Goal: Information Seeking & Learning: Learn about a topic

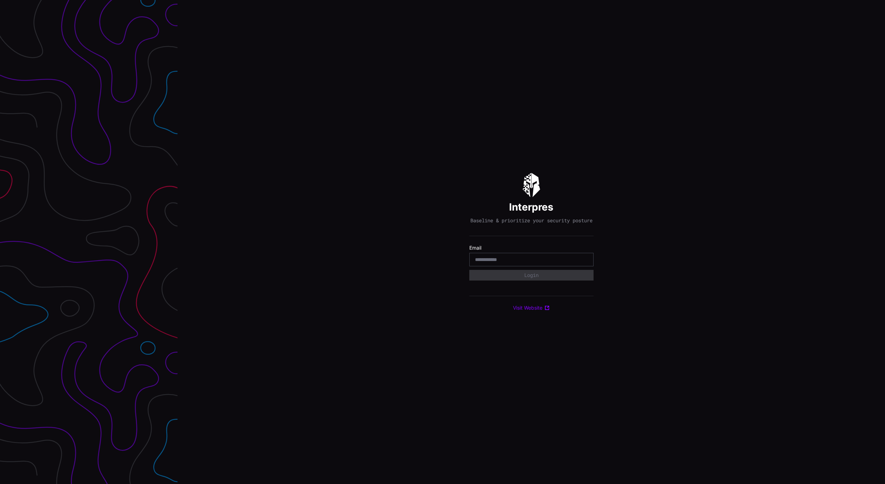
click at [527, 263] on input "email" at bounding box center [531, 259] width 113 height 6
type input "**********"
click at [514, 281] on button "Login" at bounding box center [531, 275] width 124 height 11
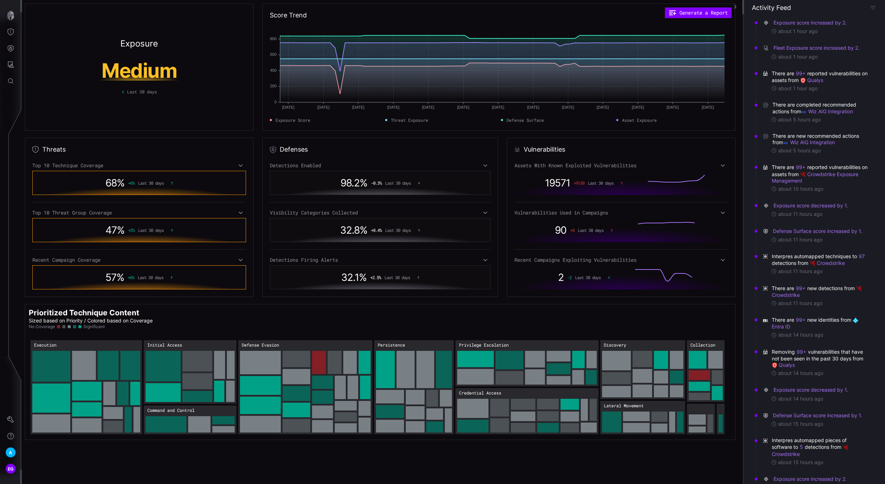
click at [151, 134] on div "Exposure Medium Last 30 days Score Trend Generate a Report [DATE] [DATE] [DATE]…" at bounding box center [382, 242] width 722 height 484
click at [316, 358] on rect "Defense Evasion → Defense Evasion:Disable or Modify System Firewall: 30" at bounding box center [319, 362] width 14 height 23
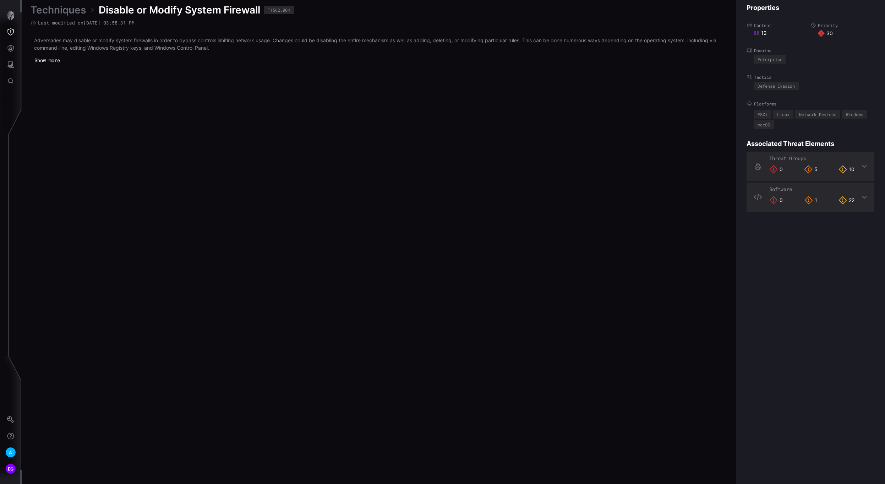
scroll to position [1407, 188]
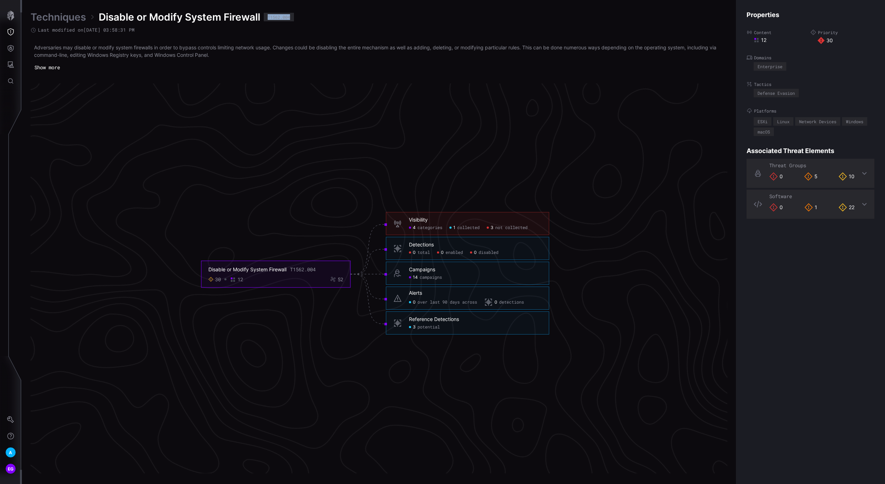
drag, startPoint x: 293, startPoint y: 15, endPoint x: 262, endPoint y: 16, distance: 30.9
click at [262, 16] on div "Techniques Disable or Modify System Firewall T1562.004" at bounding box center [379, 17] width 697 height 13
click at [463, 21] on div "Techniques Disable or Modify System Firewall T1562.004" at bounding box center [379, 17] width 697 height 13
click at [515, 229] on span "not collected" at bounding box center [511, 228] width 32 height 6
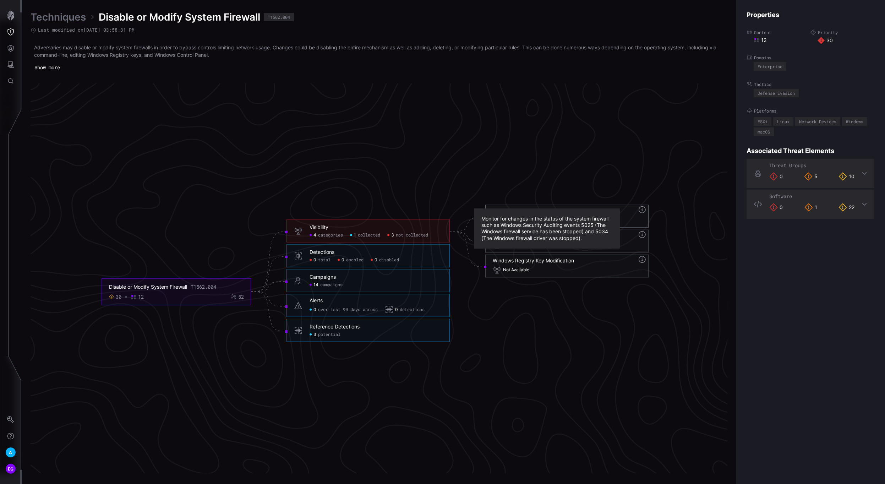
click at [641, 209] on icon at bounding box center [642, 210] width 9 height 9
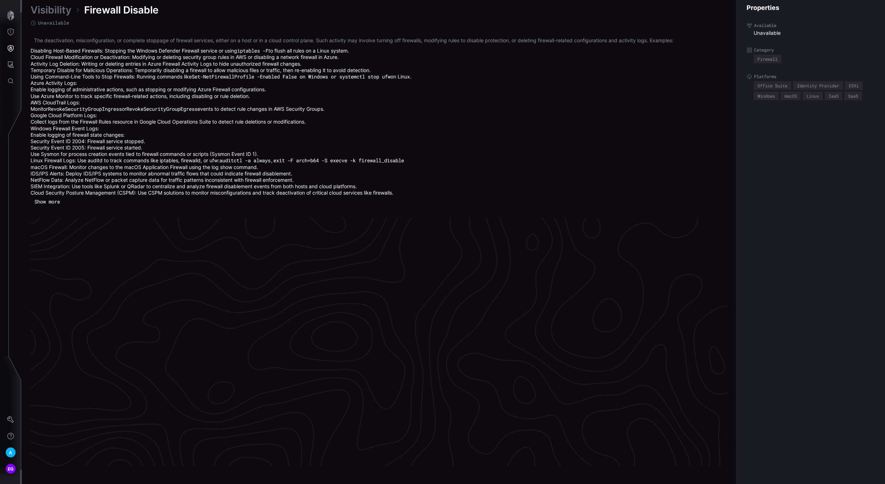
scroll to position [1478, 188]
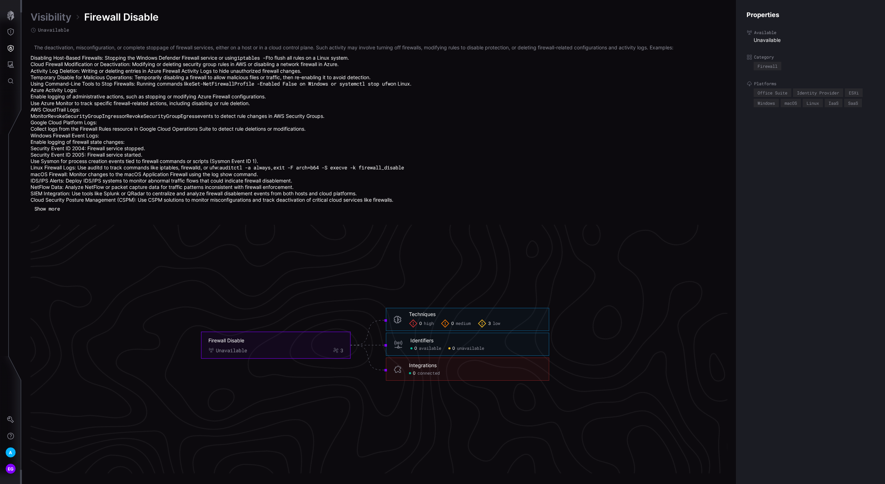
click at [49, 208] on button "Show more" at bounding box center [47, 208] width 33 height 11
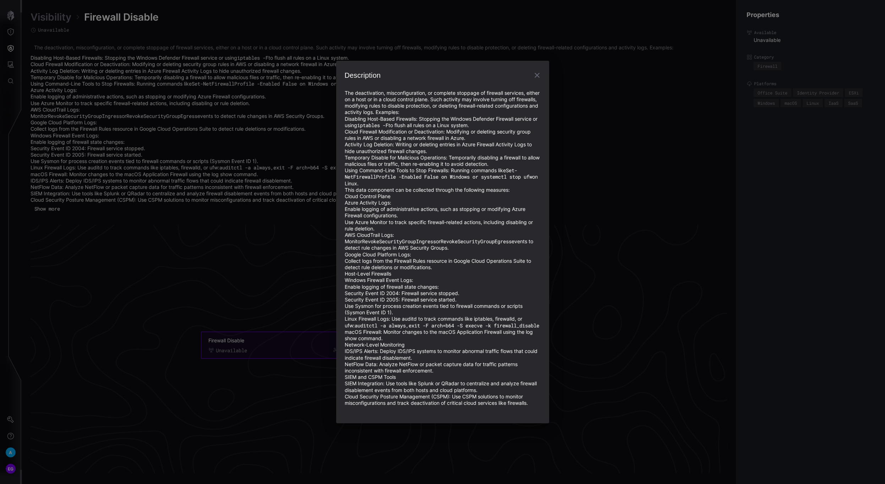
click at [537, 75] on icon "button" at bounding box center [537, 75] width 5 height 5
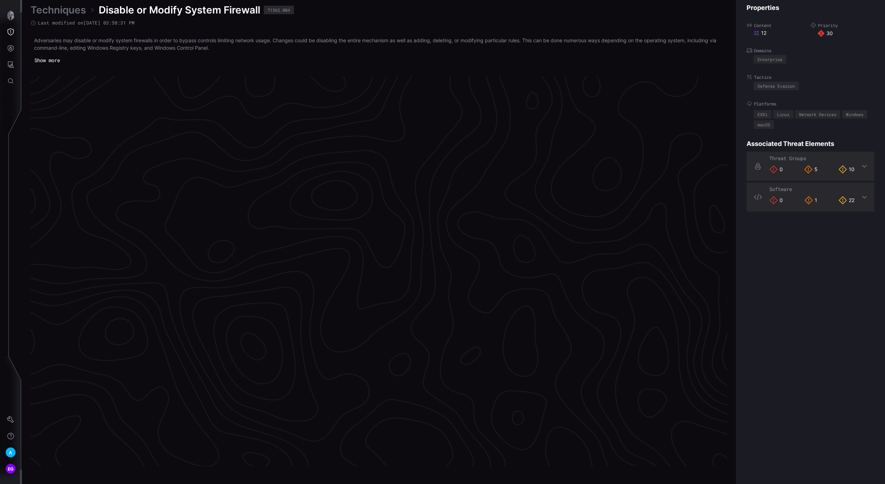
scroll to position [1407, 188]
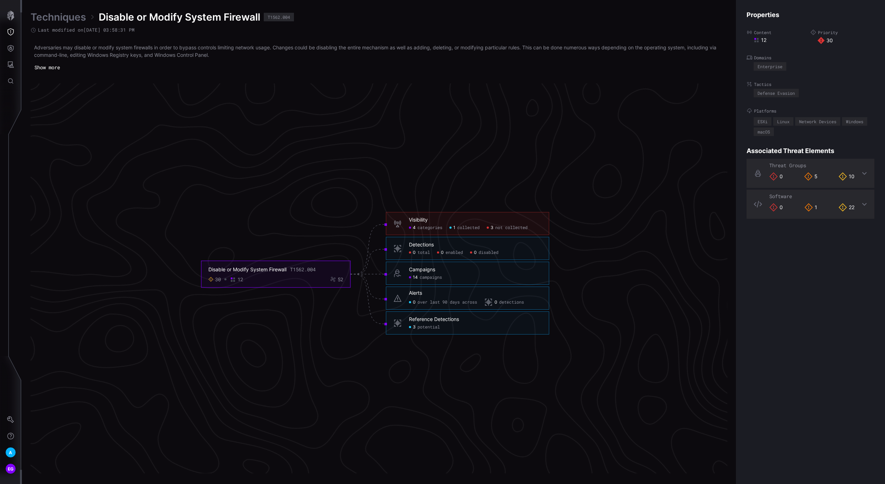
click at [507, 229] on span "not collected" at bounding box center [511, 228] width 32 height 6
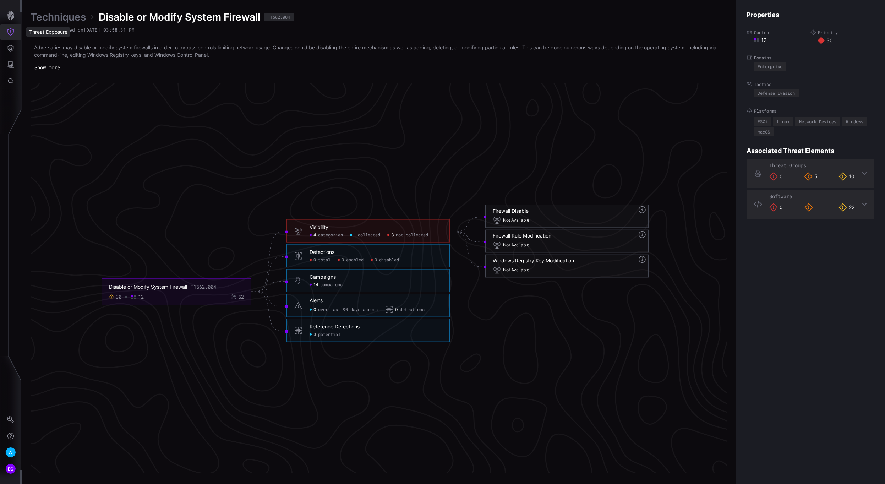
click at [11, 28] on button "Threat Exposure" at bounding box center [10, 32] width 21 height 16
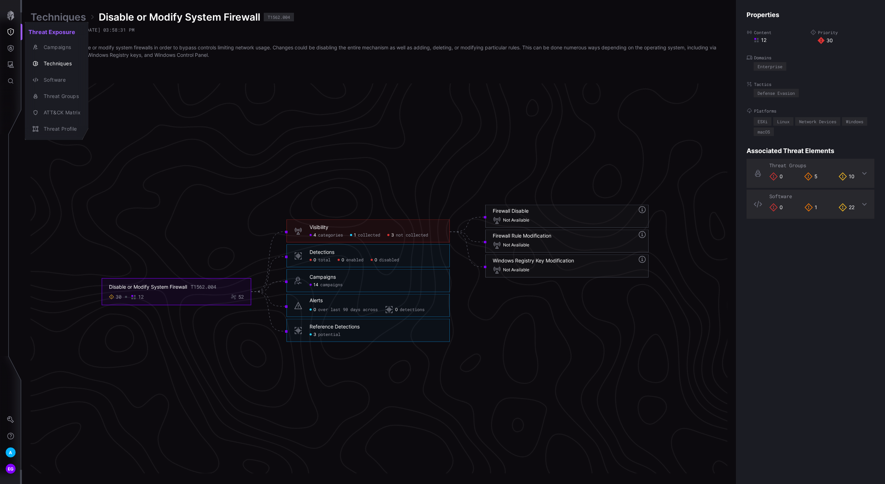
click at [10, 47] on div at bounding box center [442, 242] width 885 height 484
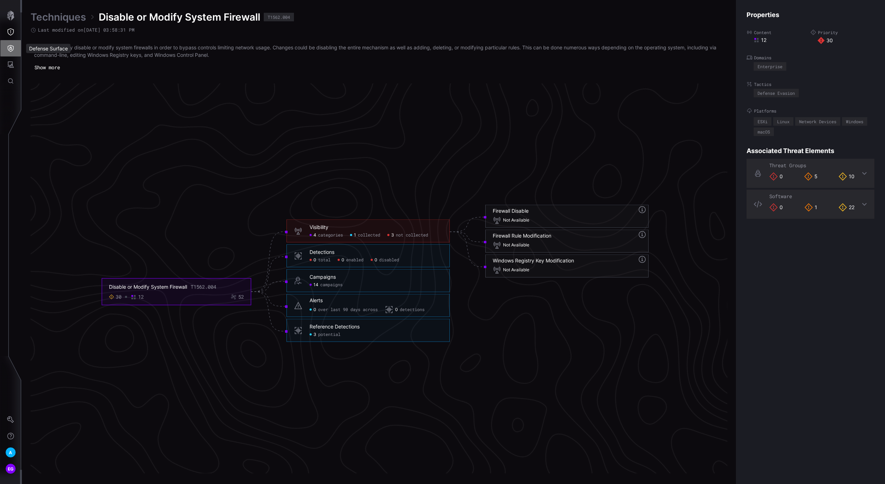
click at [10, 47] on icon "Defense Surface" at bounding box center [11, 48] width 6 height 7
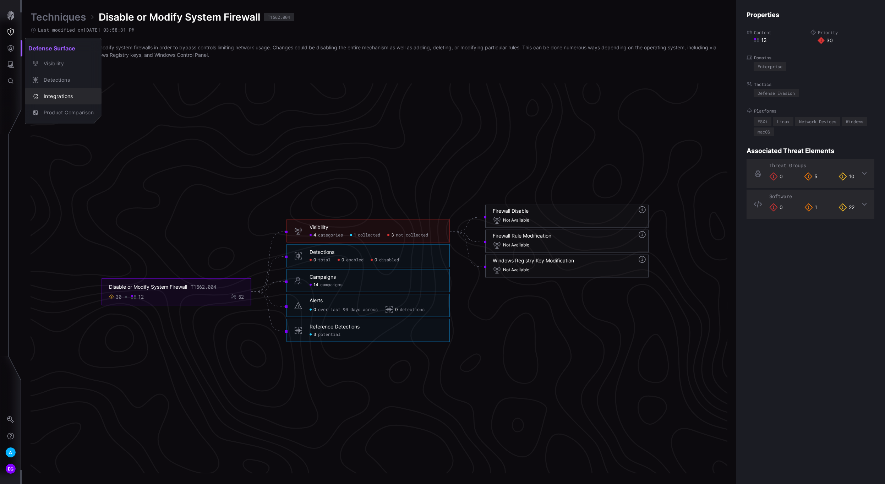
drag, startPoint x: 53, startPoint y: 98, endPoint x: 74, endPoint y: 92, distance: 21.8
click at [53, 98] on div "Integrations" at bounding box center [67, 96] width 54 height 9
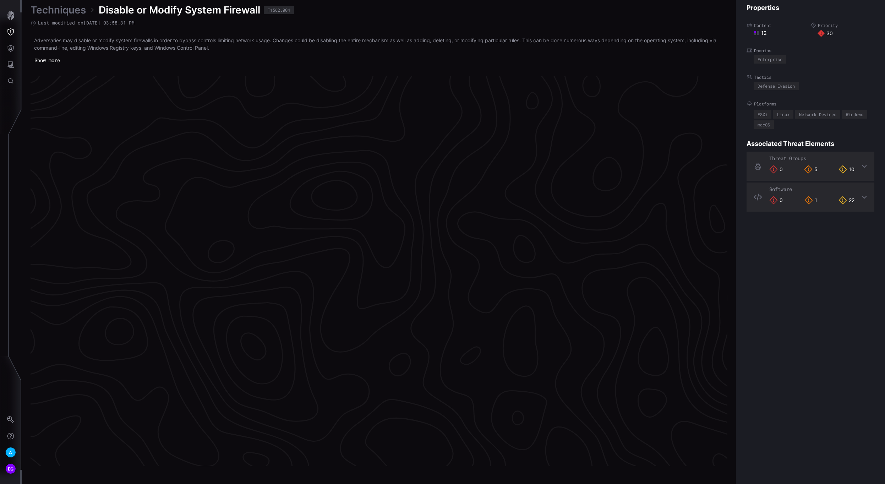
scroll to position [1407, 188]
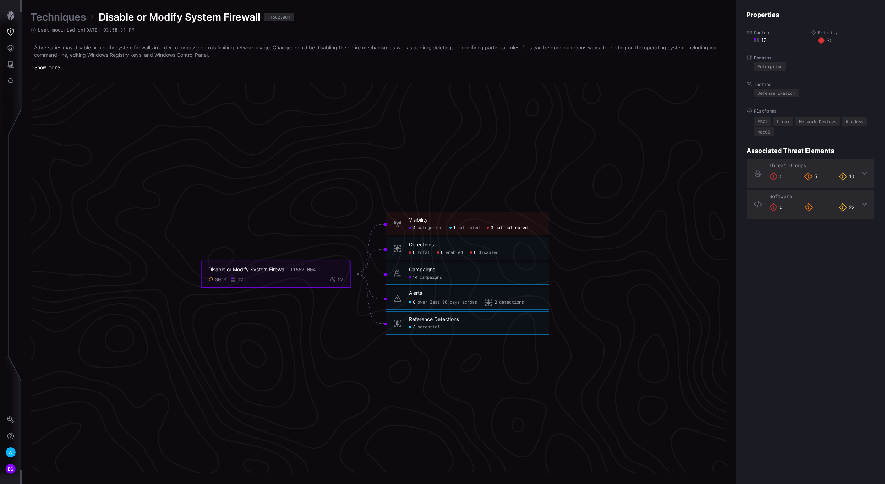
click at [491, 227] on div "3 not collected" at bounding box center [507, 228] width 41 height 6
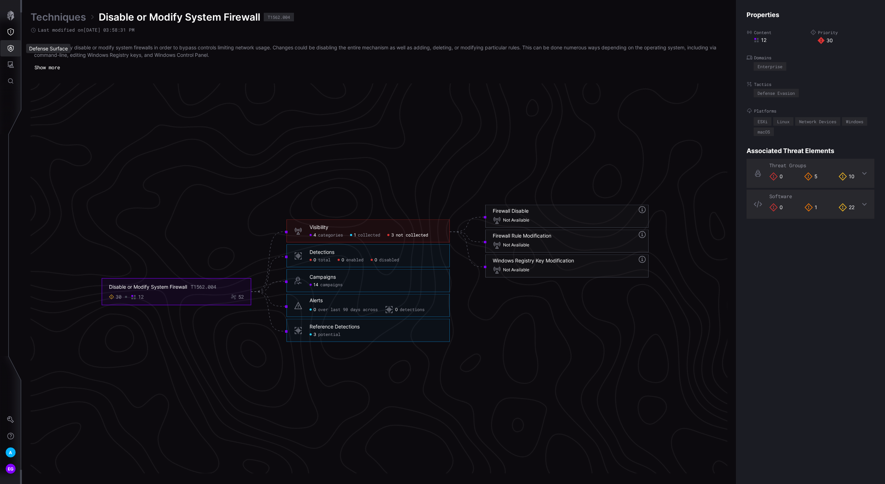
click at [8, 46] on icon "Defense Surface" at bounding box center [11, 48] width 6 height 7
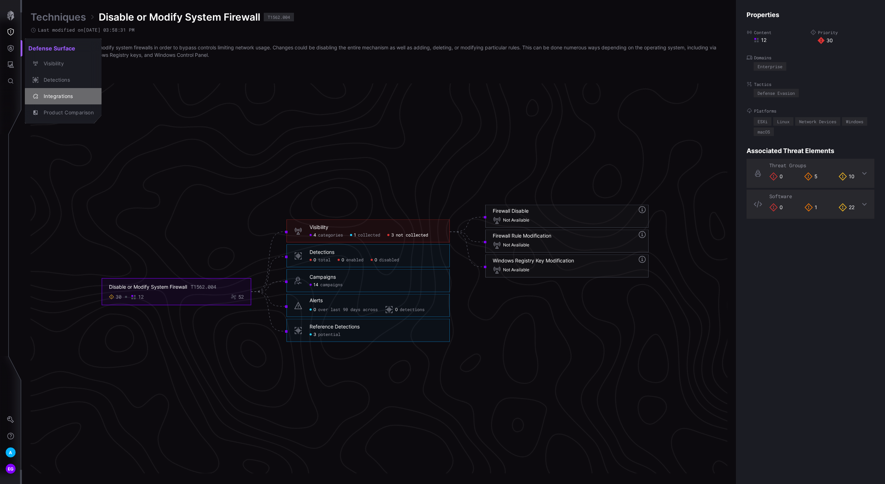
click at [58, 95] on div "Integrations" at bounding box center [67, 96] width 54 height 9
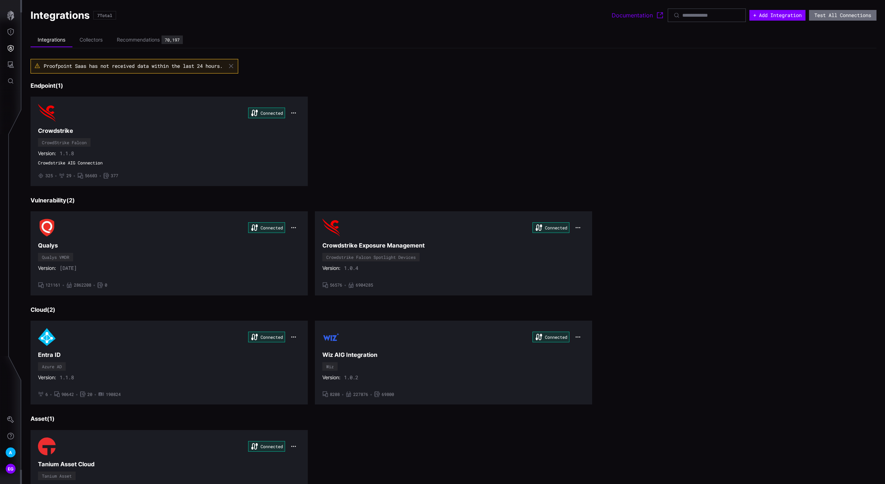
drag, startPoint x: 132, startPoint y: 38, endPoint x: 234, endPoint y: 49, distance: 102.8
click at [132, 38] on div "Recommendations" at bounding box center [138, 40] width 43 height 6
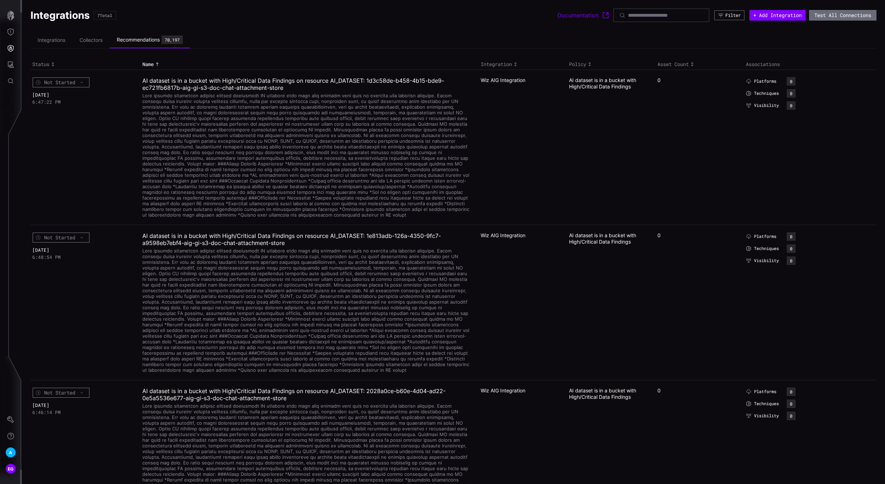
click at [727, 16] on div "Filter" at bounding box center [734, 15] width 16 height 6
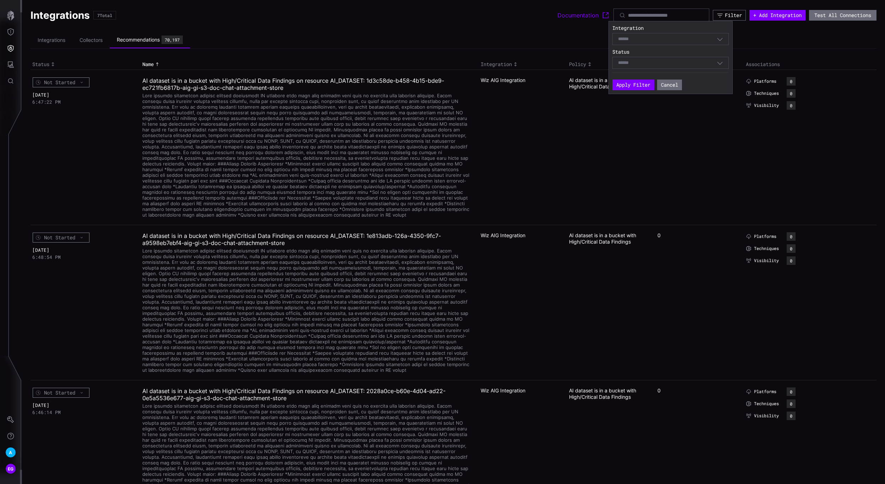
click at [661, 64] on div "Select" at bounding box center [667, 63] width 99 height 6
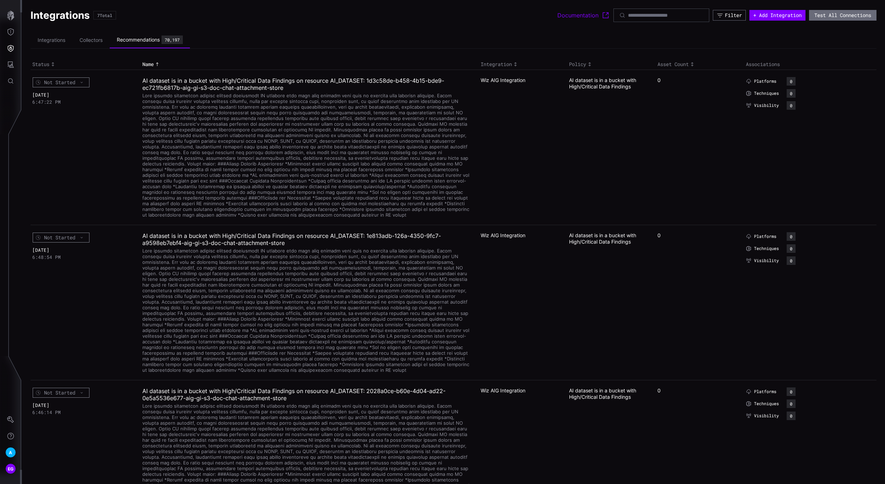
click at [811, 44] on ul "Integrations Collectors Recommendations 70,197" at bounding box center [454, 40] width 846 height 17
click at [717, 16] on icon "button" at bounding box center [720, 15] width 6 height 6
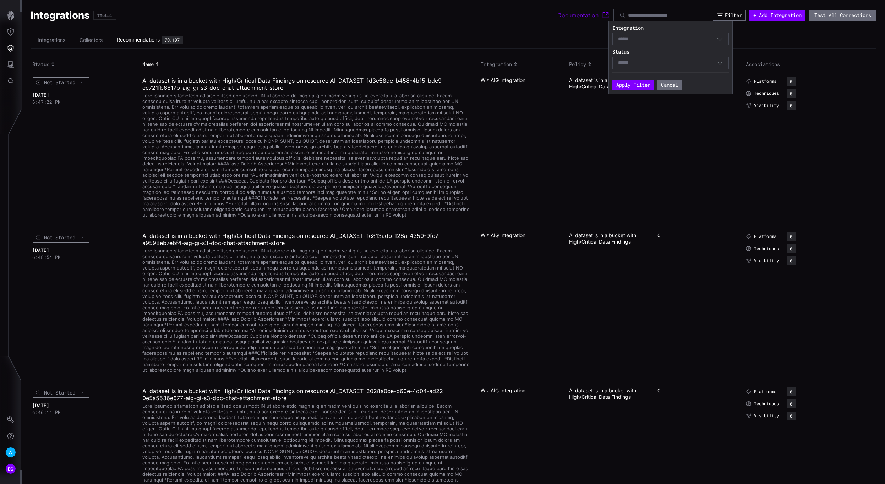
click at [669, 42] on div "Select" at bounding box center [667, 39] width 99 height 6
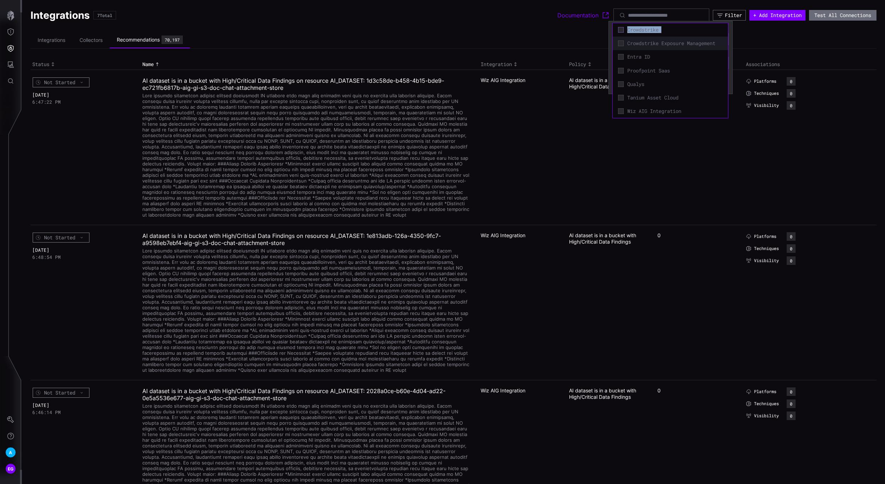
drag, startPoint x: 620, startPoint y: 31, endPoint x: 622, endPoint y: 42, distance: 10.8
click at [622, 42] on div "Crowdstrike Crowdstrike Exposure Management Entra ID Proofpoint Saas Qualys Tan…" at bounding box center [670, 70] width 115 height 95
click at [622, 42] on icon at bounding box center [621, 43] width 6 height 6
click at [621, 31] on icon at bounding box center [621, 30] width 6 height 6
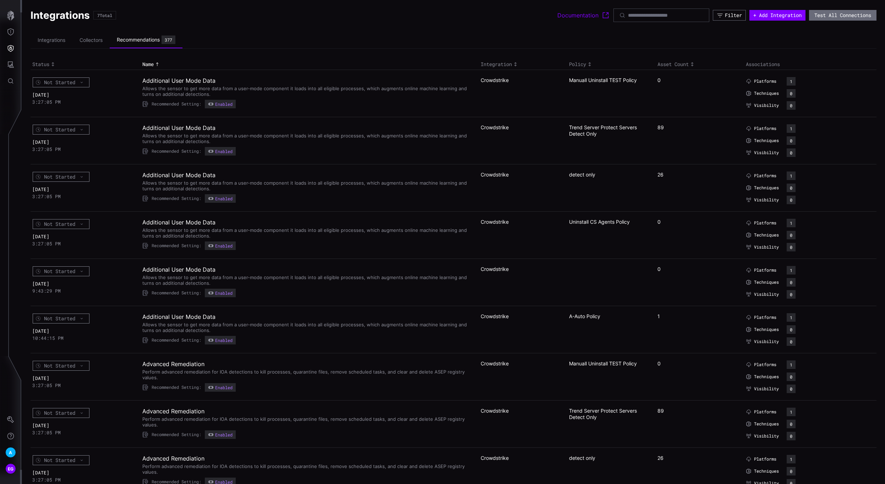
click at [838, 43] on ul "Integrations Collectors Recommendations 377" at bounding box center [454, 40] width 846 height 17
click at [691, 61] on th "Asset Count" at bounding box center [700, 64] width 88 height 10
click at [690, 62] on icon "Toggle sort direction" at bounding box center [693, 64] width 6 height 6
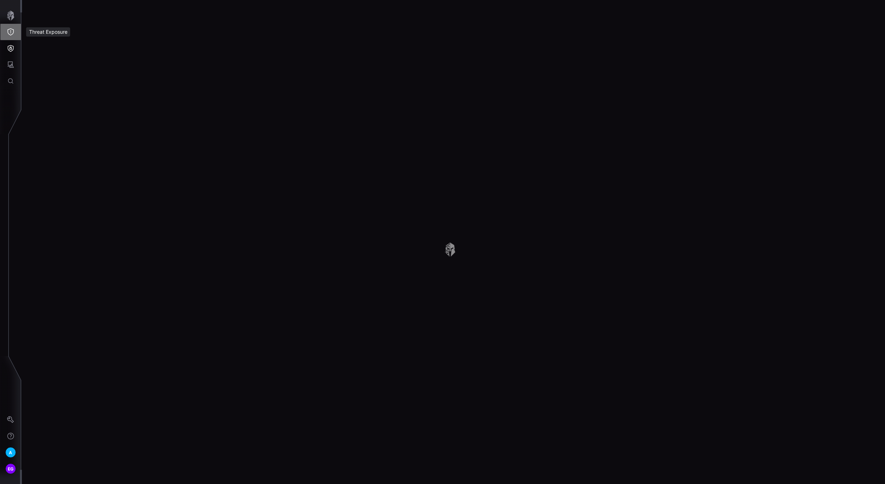
click at [6, 30] on button "Threat Exposure" at bounding box center [10, 32] width 21 height 16
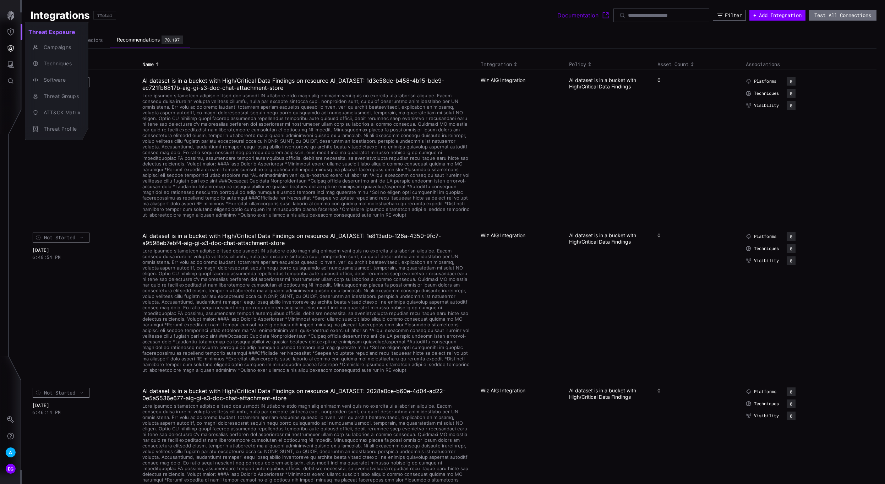
click at [7, 11] on div at bounding box center [442, 242] width 885 height 484
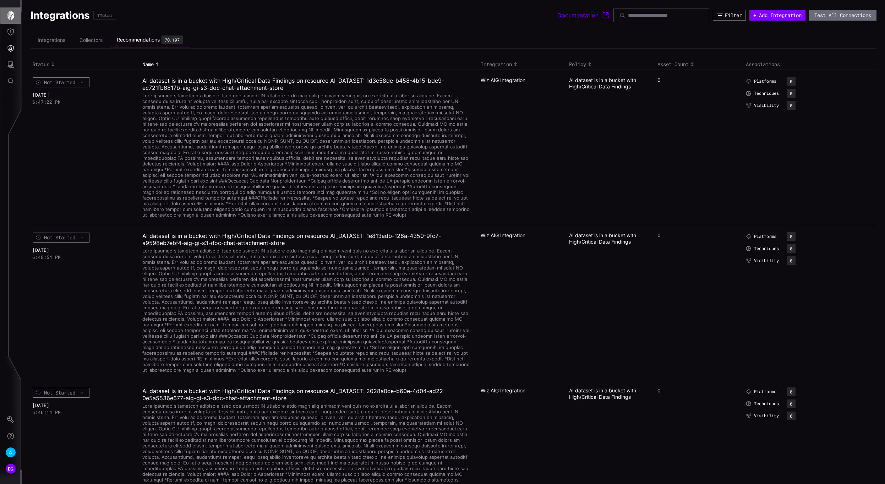
click at [10, 14] on icon "button" at bounding box center [10, 16] width 7 height 10
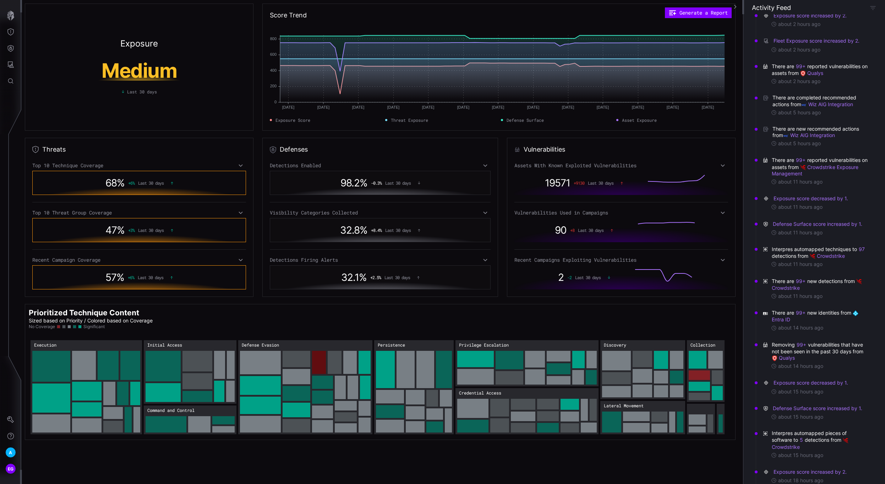
drag, startPoint x: 313, startPoint y: 360, endPoint x: 356, endPoint y: 356, distance: 42.9
click at [313, 360] on rect "Defense Evasion → Defense Evasion:Disable or Modify System Firewall: 30" at bounding box center [319, 362] width 14 height 23
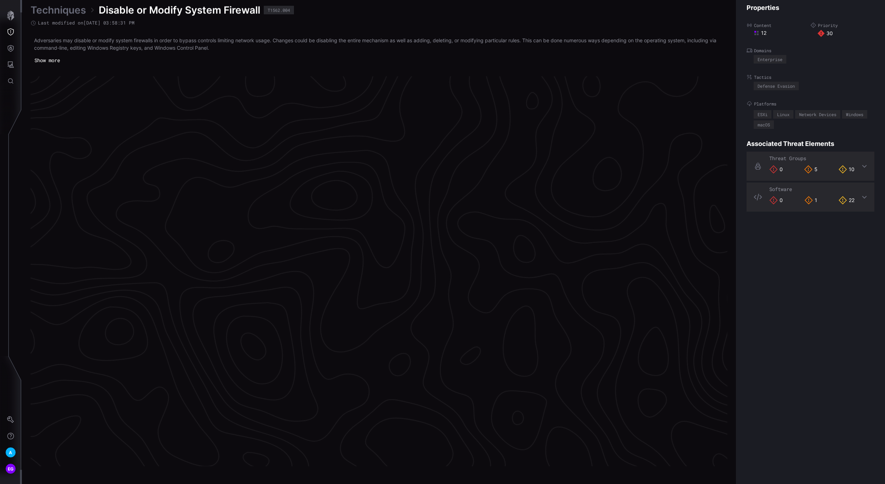
scroll to position [1407, 188]
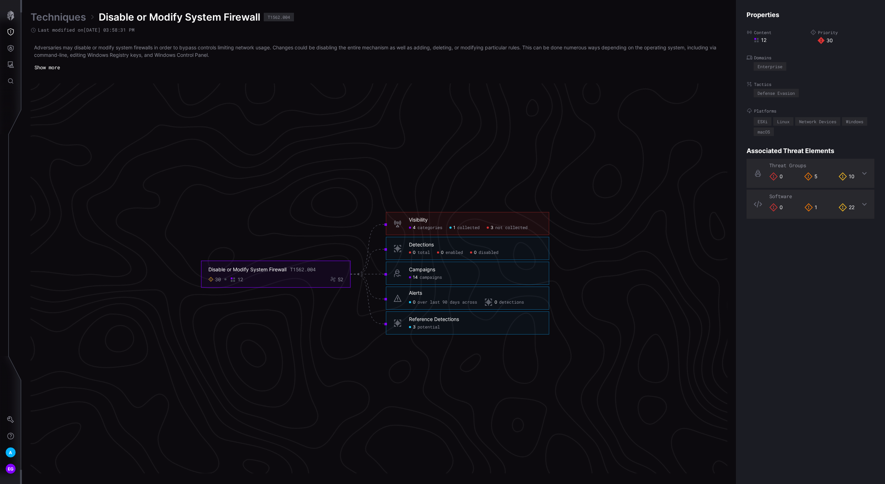
click at [502, 226] on span "not collected" at bounding box center [511, 228] width 32 height 6
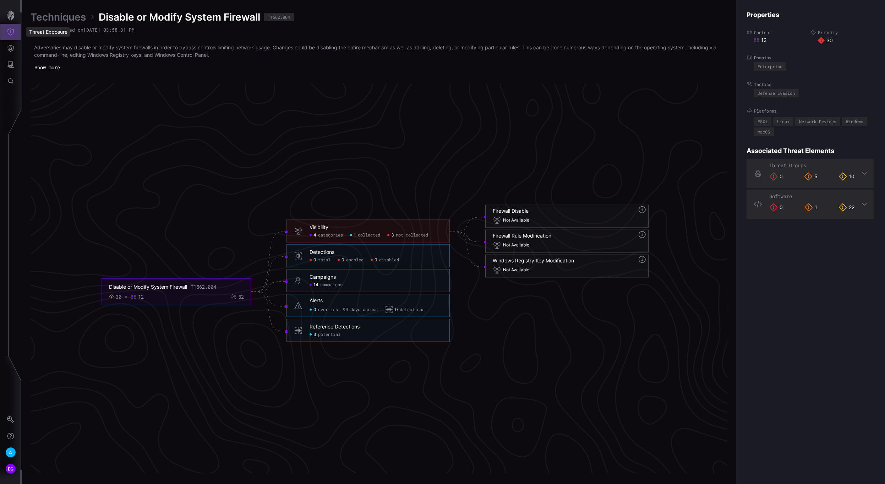
click at [9, 33] on icon "Threat Exposure" at bounding box center [10, 31] width 7 height 7
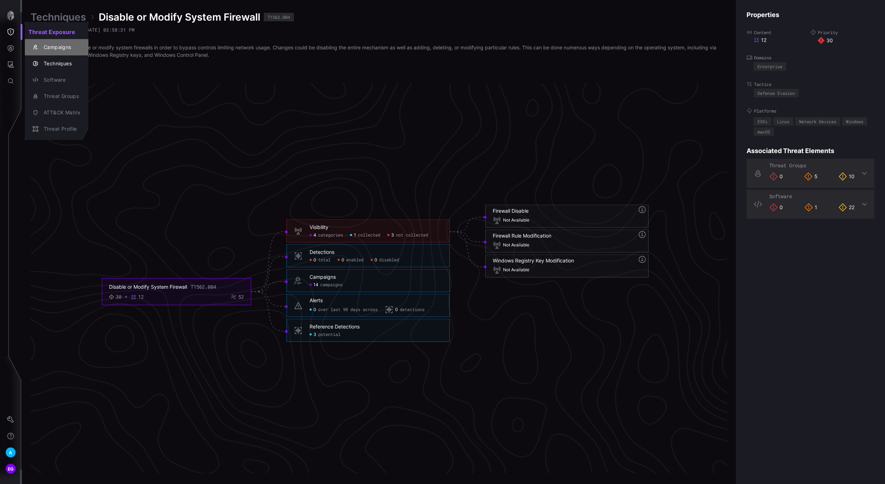
click at [44, 44] on div "Campaigns" at bounding box center [60, 47] width 40 height 9
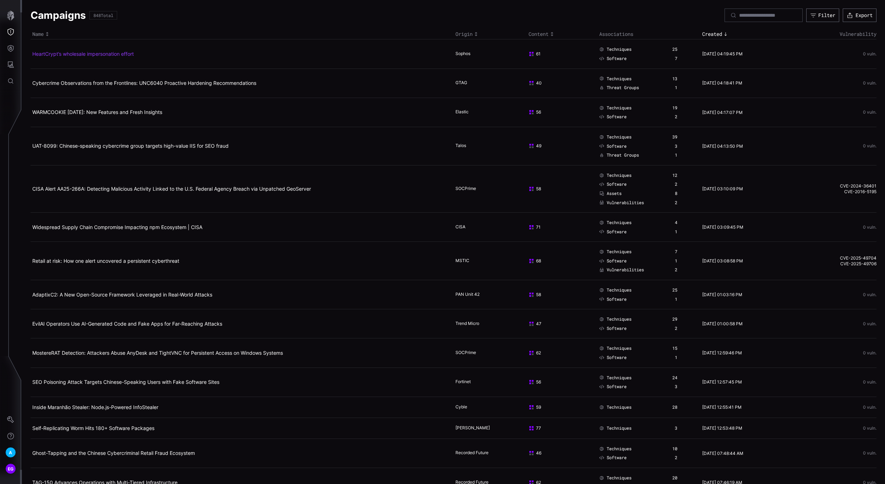
click at [88, 54] on link "HeartCrypt’s wholesale impersonation effort" at bounding box center [83, 54] width 102 height 6
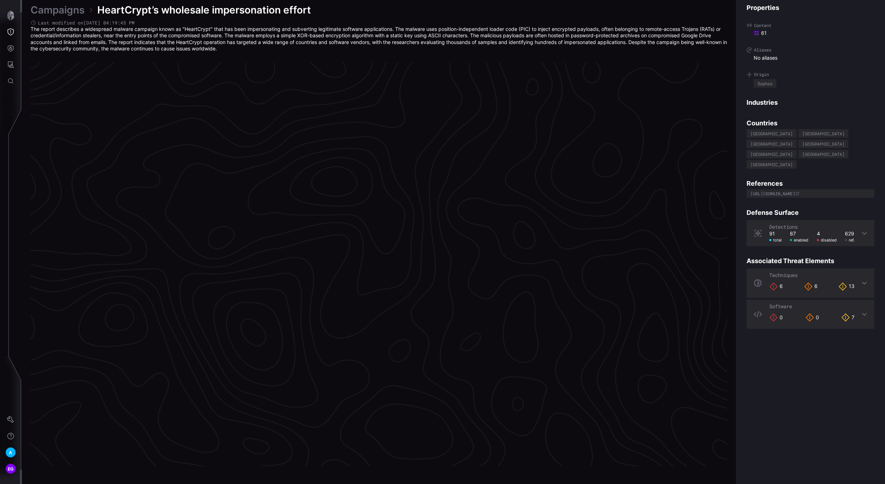
scroll to position [1400, 188]
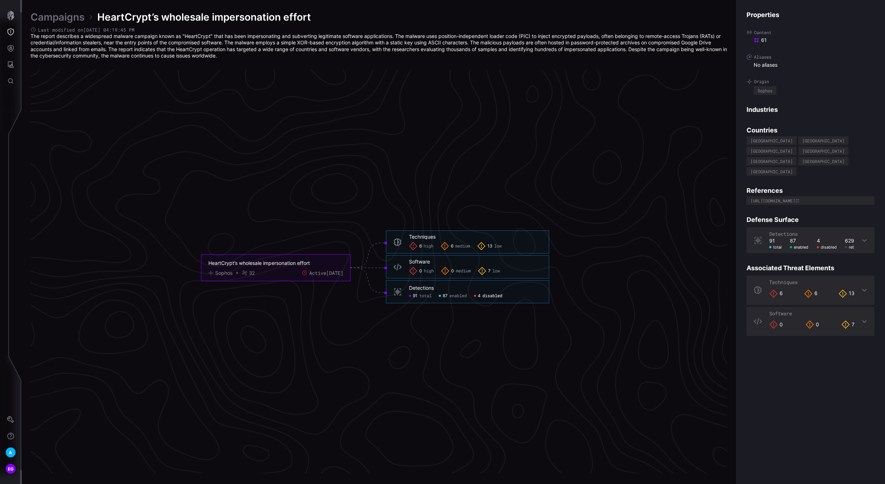
click at [484, 296] on span "disabled" at bounding box center [493, 296] width 20 height 6
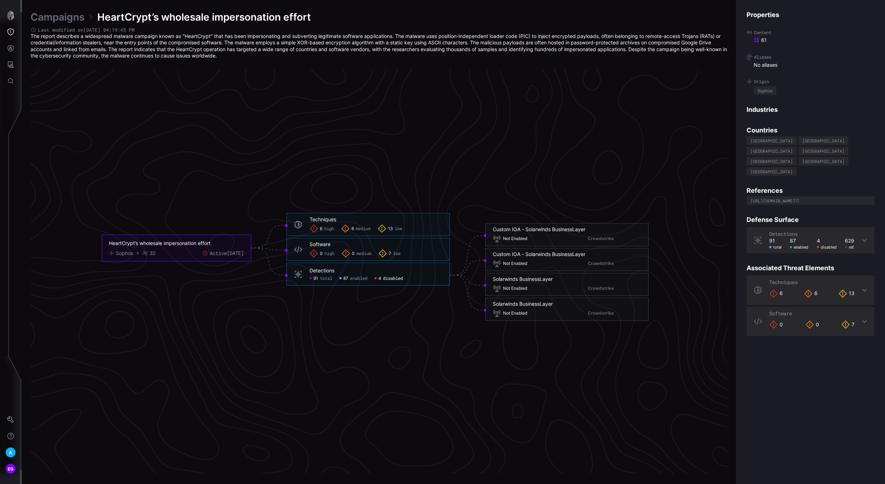
click at [393, 252] on span "low" at bounding box center [396, 254] width 7 height 6
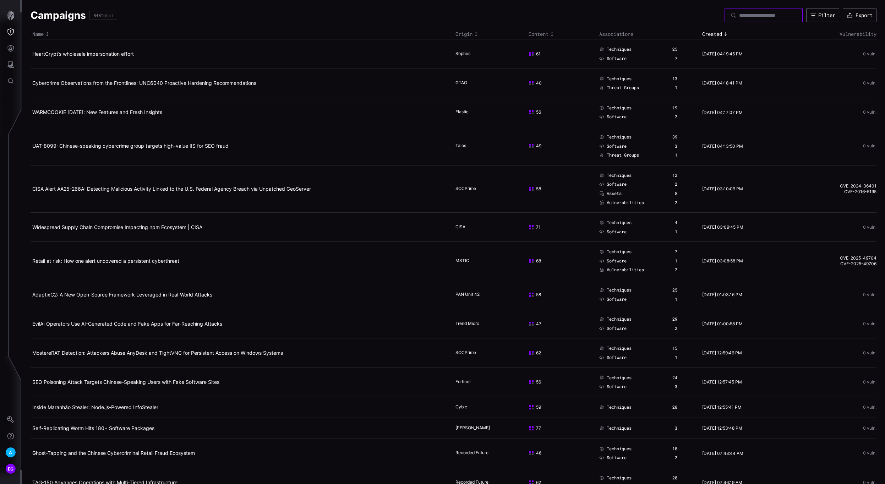
click at [739, 14] on input at bounding box center [764, 15] width 50 height 6
type input "*******"
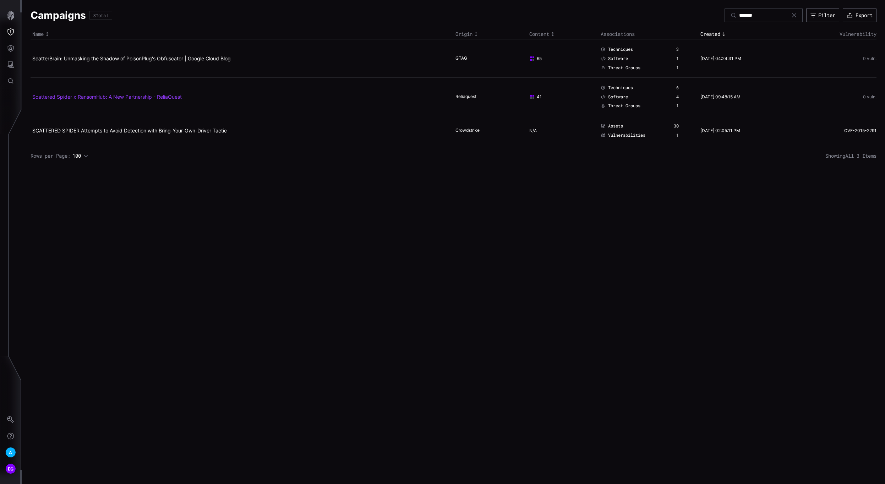
click at [101, 96] on link "Scattered Spider x RansomHub: A New Partnership - ReliaQuest" at bounding box center [107, 97] width 150 height 6
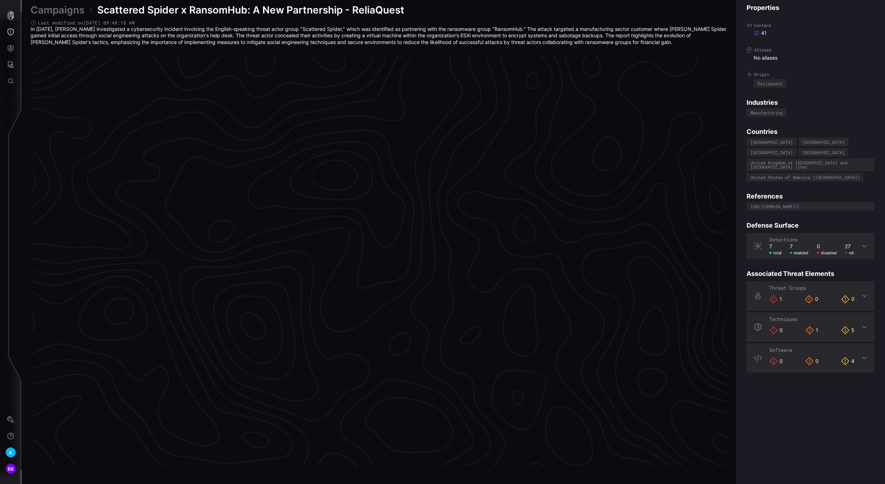
scroll to position [1397, 188]
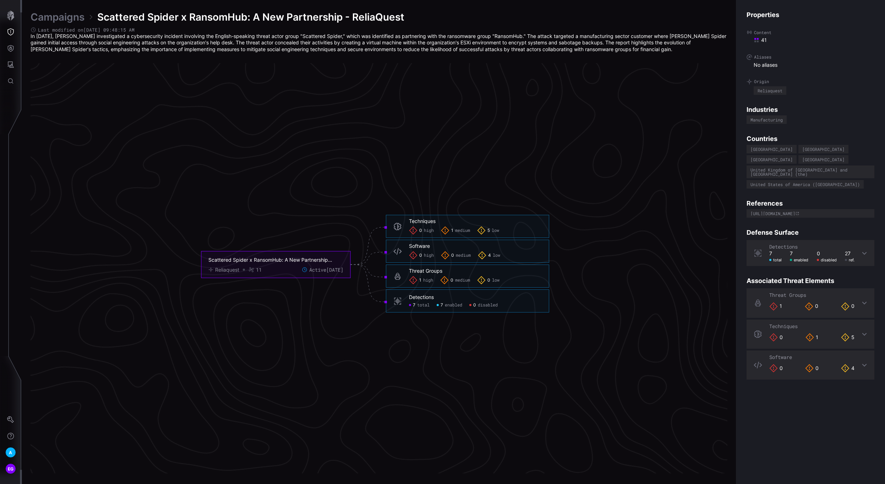
click at [451, 228] on span "1" at bounding box center [452, 231] width 2 height 6
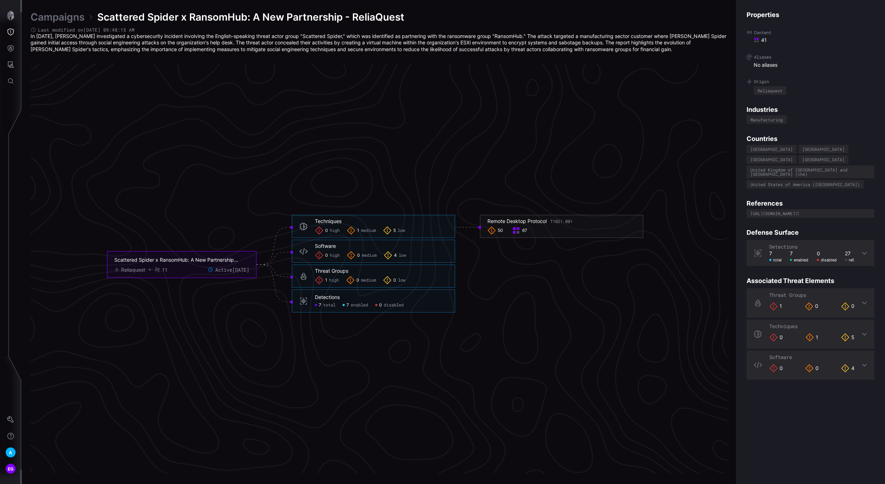
click at [398, 229] on span "low" at bounding box center [401, 231] width 7 height 6
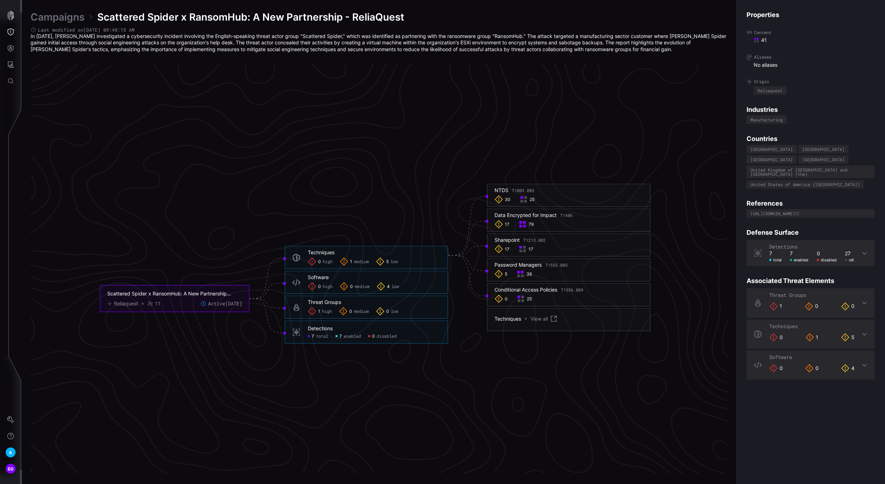
click at [387, 285] on span "4" at bounding box center [388, 287] width 3 height 6
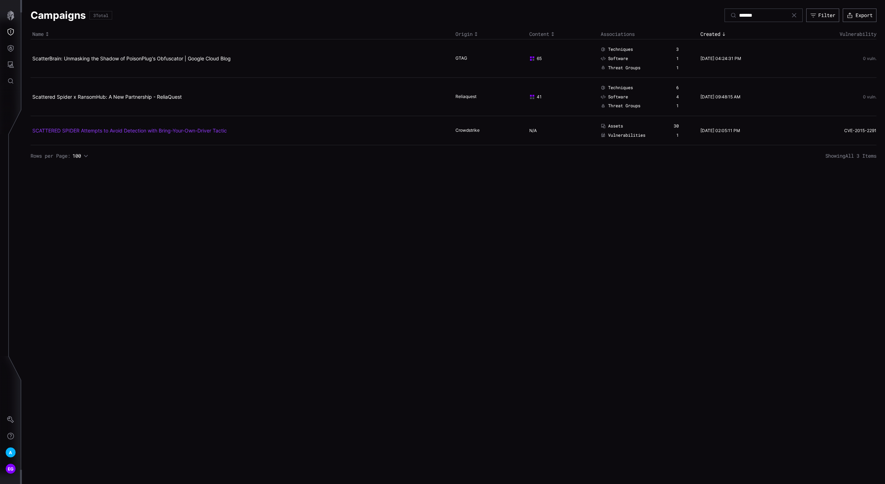
click at [114, 128] on link "SCATTERED SPIDER Attempts to Avoid Detection with Bring-Your-Own-Driver Tactic" at bounding box center [129, 130] width 195 height 6
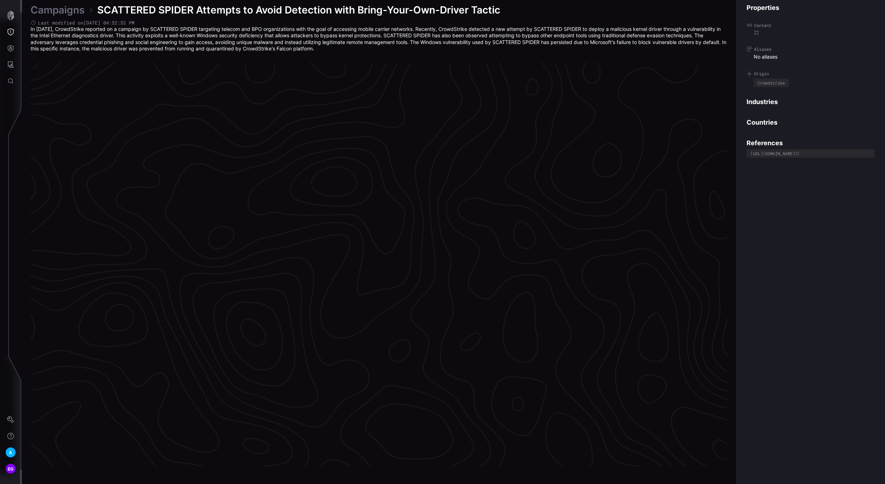
scroll to position [1400, 188]
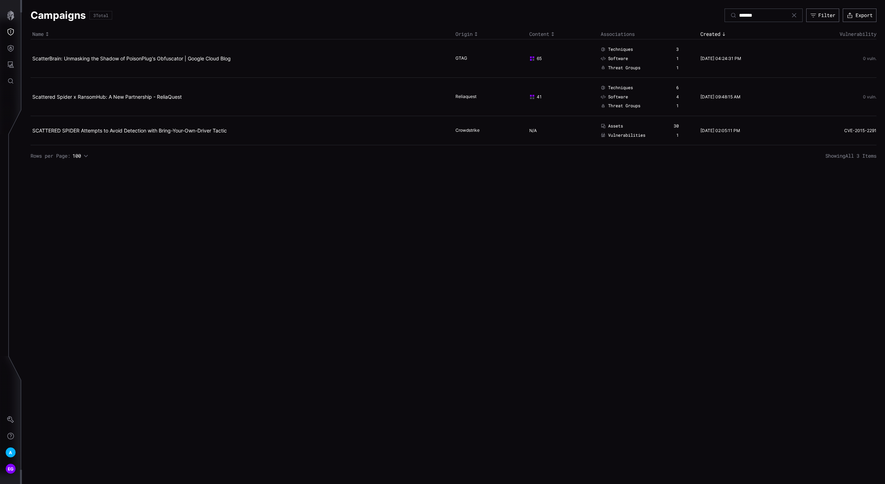
click at [792, 13] on icon at bounding box center [795, 15] width 6 height 6
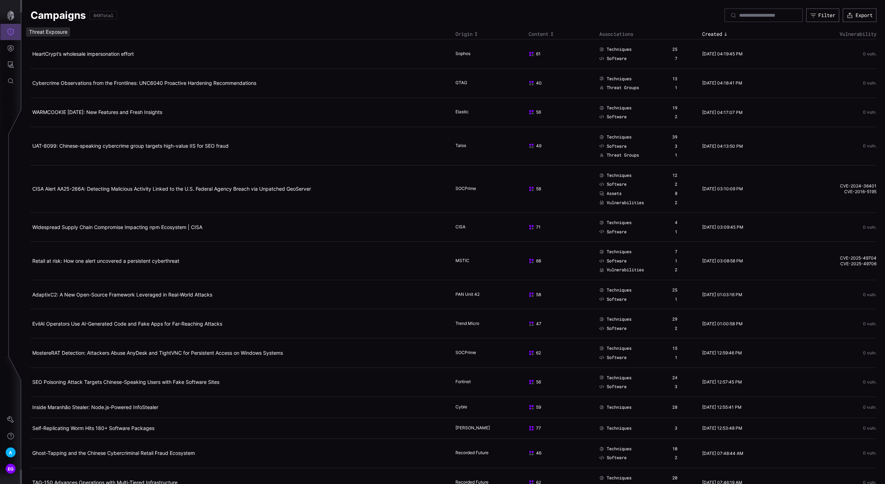
click at [9, 30] on icon "Threat Exposure" at bounding box center [10, 31] width 7 height 7
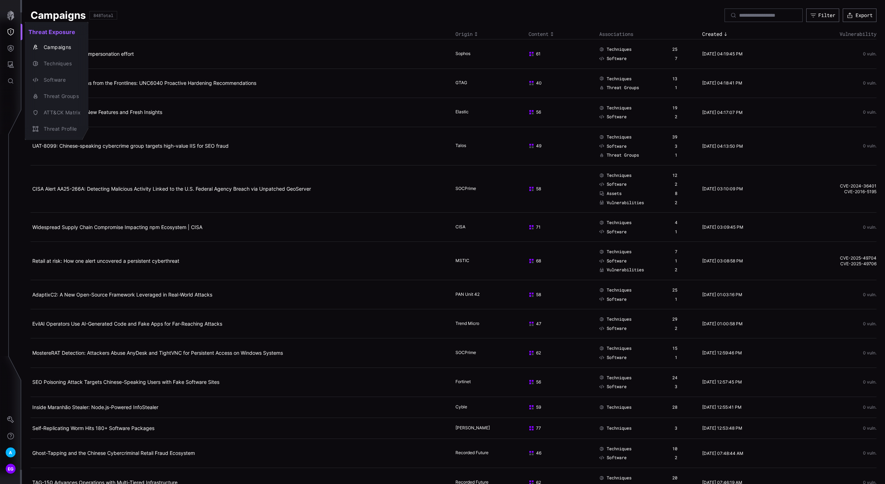
click at [12, 17] on div at bounding box center [442, 242] width 885 height 484
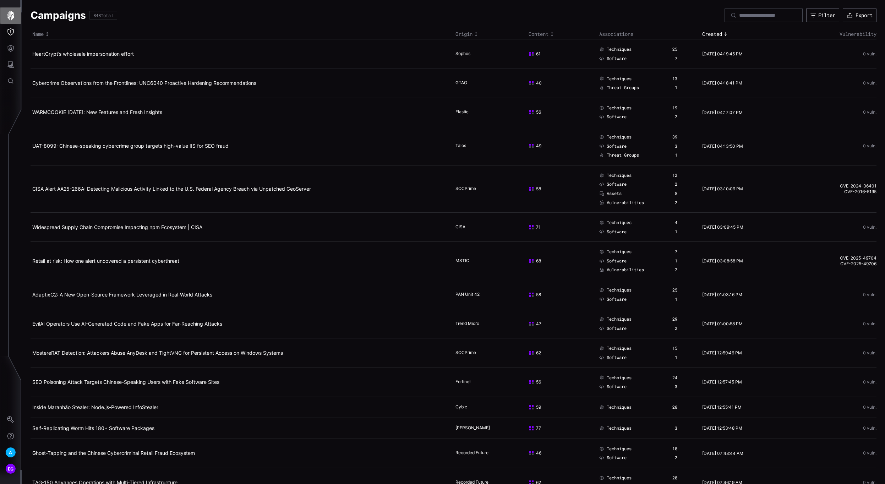
click at [11, 16] on icon "button" at bounding box center [10, 16] width 7 height 10
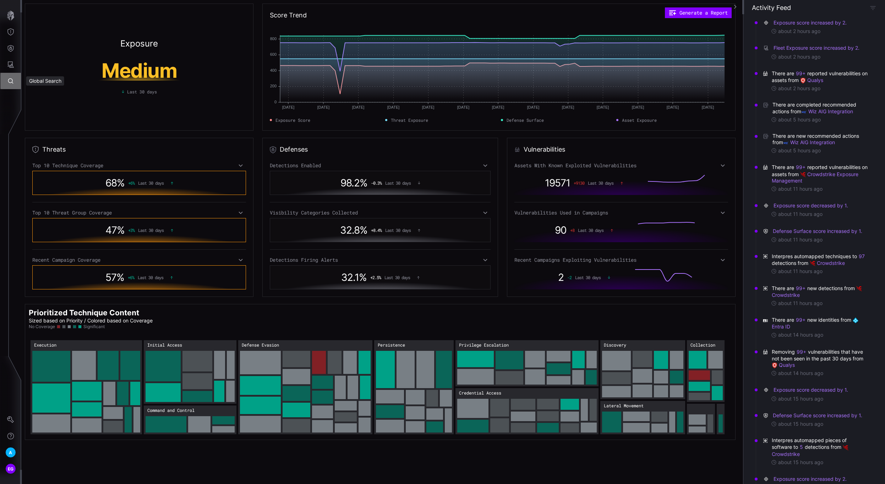
click at [8, 82] on icon "Global Search" at bounding box center [10, 80] width 7 height 7
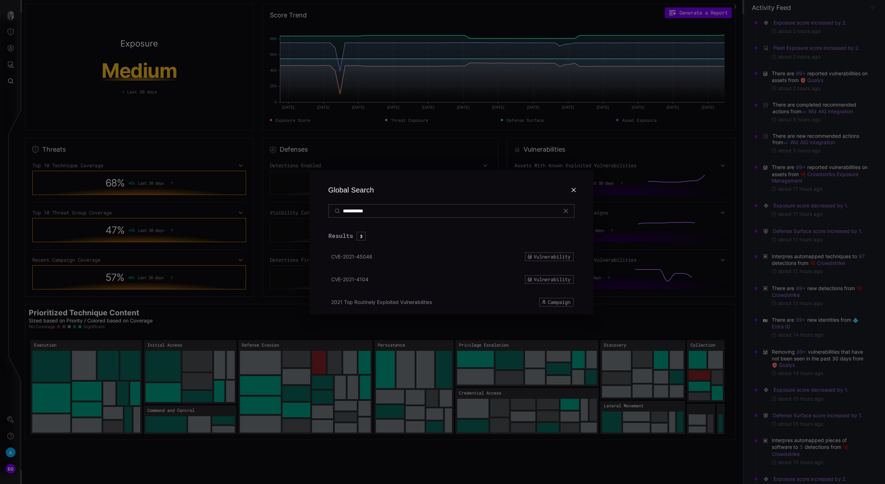
click at [319, 289] on div "Results 3 CVE-2021-45046 Vulnerability CVE-2021-4104 Vulnerability 2021 Top Rou…" at bounding box center [451, 268] width 267 height 91
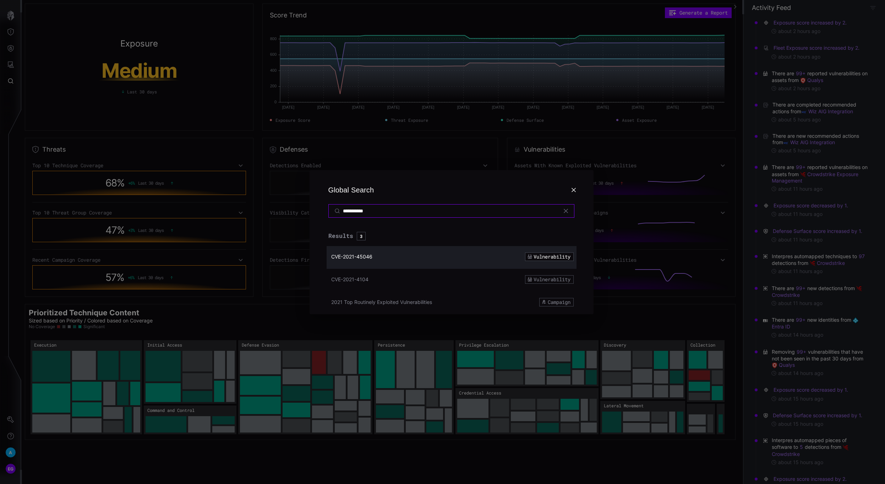
click at [405, 208] on input "**********" at bounding box center [452, 211] width 218 height 6
type input "**********"
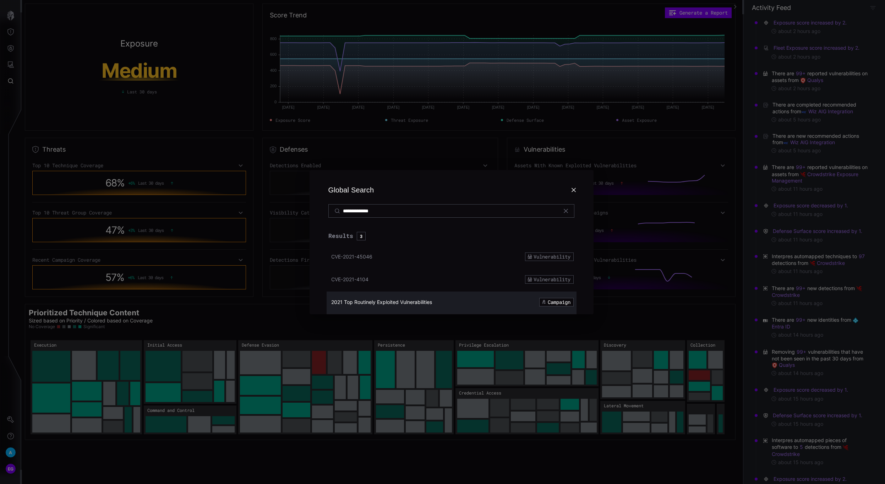
drag, startPoint x: 392, startPoint y: 299, endPoint x: 500, endPoint y: 294, distance: 108.0
click at [392, 299] on span "2021 Top Routinely Exploited Vulnerabilities" at bounding box center [381, 302] width 101 height 6
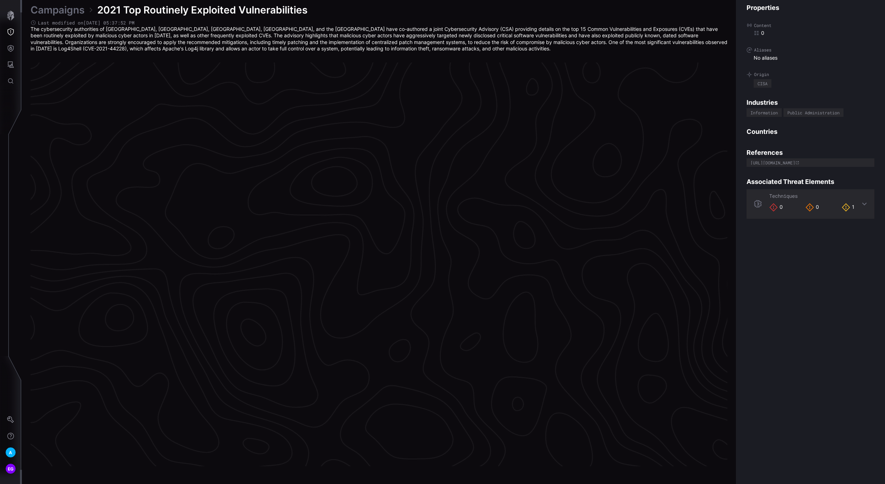
scroll to position [1400, 188]
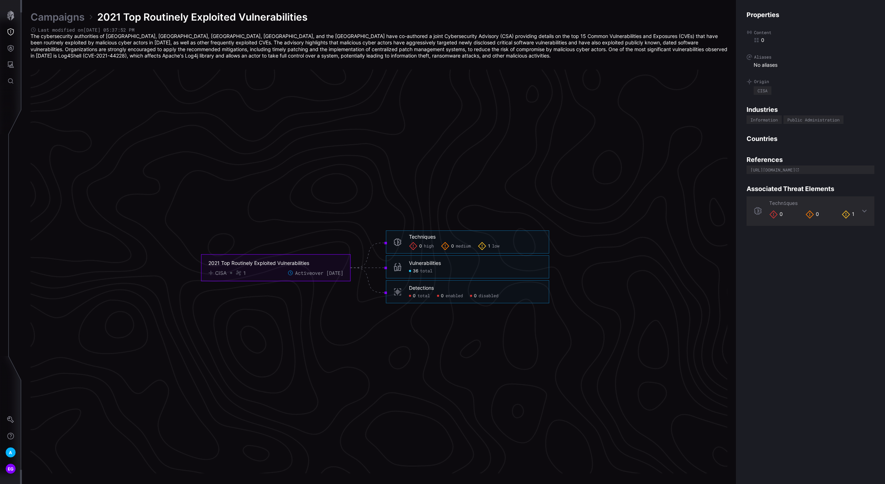
click at [412, 269] on div "36 total" at bounding box center [420, 271] width 23 height 6
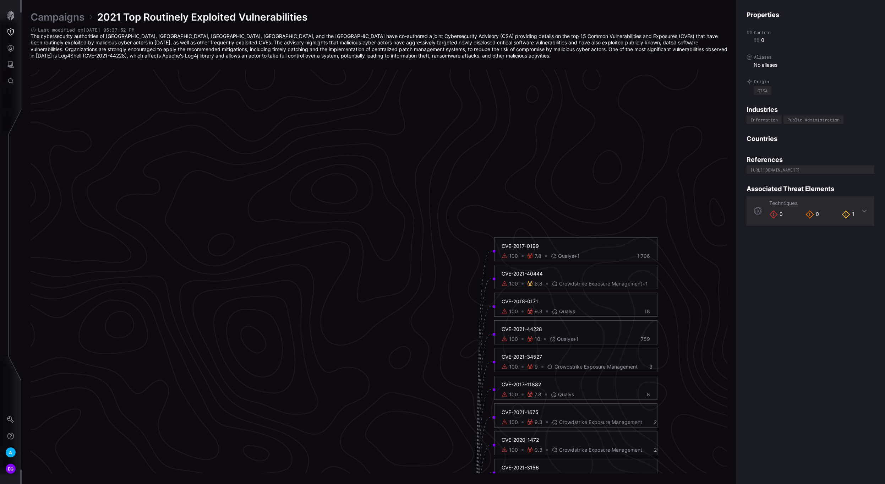
scroll to position [920, 188]
click at [641, 252] on div "1,796" at bounding box center [639, 255] width 21 height 6
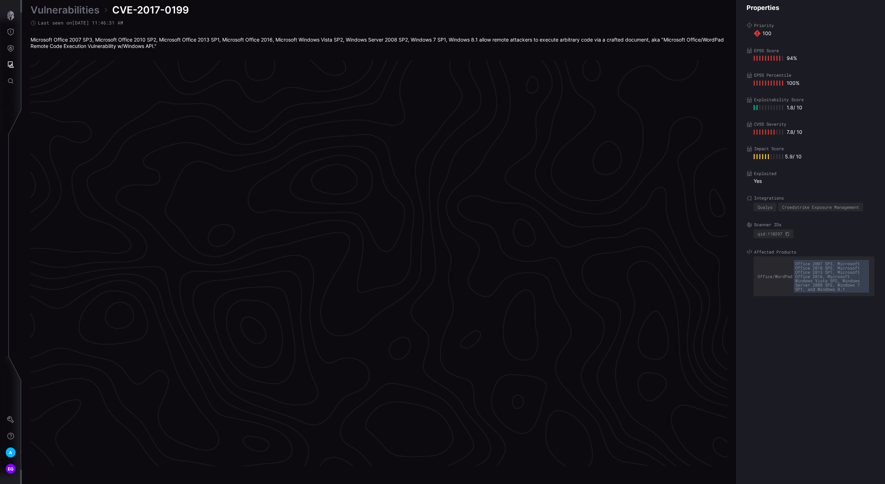
scroll to position [1399, 188]
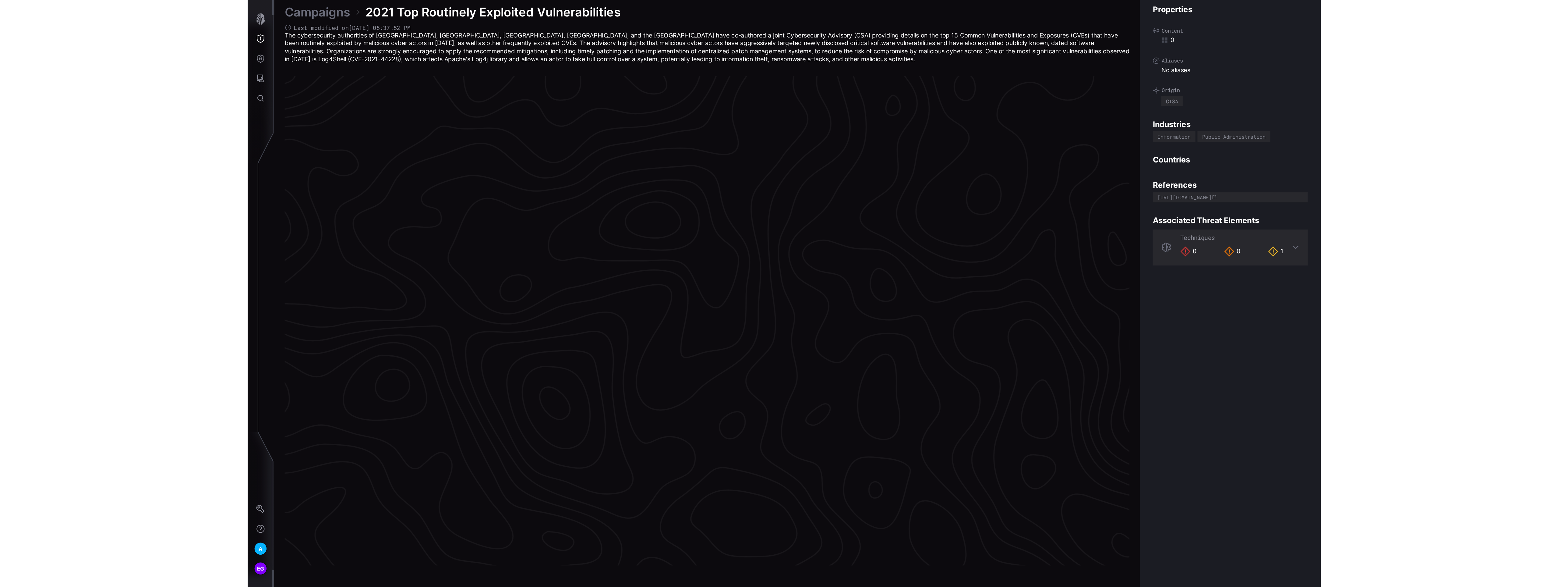
scroll to position [1201, 161]
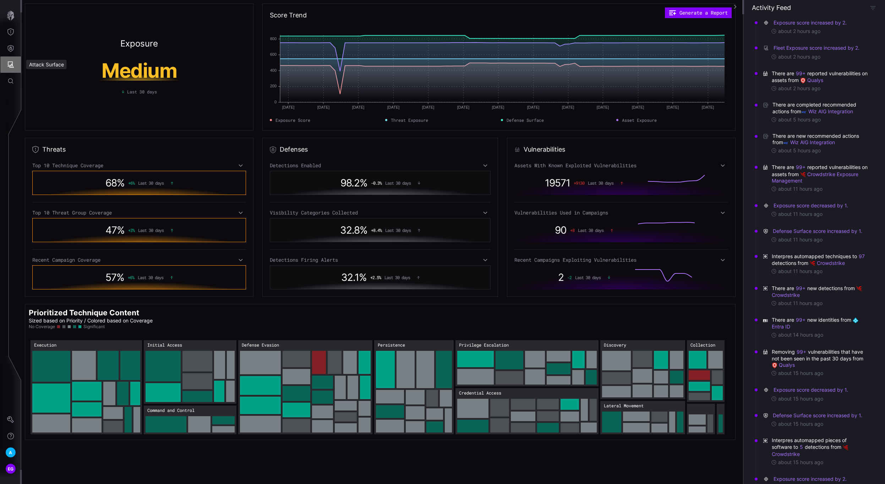
click at [9, 62] on icon "Attack Surface" at bounding box center [10, 64] width 7 height 7
drag, startPoint x: 57, startPoint y: 94, endPoint x: 68, endPoint y: 94, distance: 11.4
click at [57, 94] on div "Assets" at bounding box center [59, 96] width 38 height 9
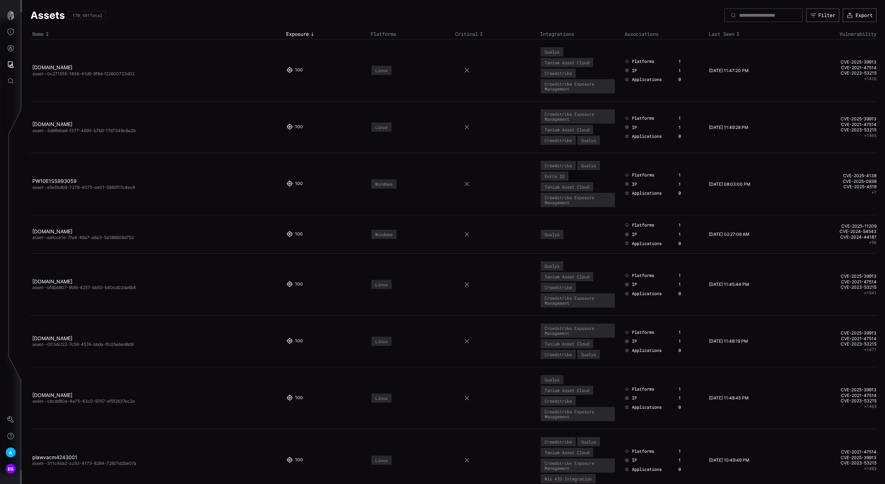
click at [150, 442] on td "plawvacm4243001 asset--311c4ba2-cc93-4173-8284-72601d2be07a" at bounding box center [158, 460] width 254 height 62
click at [10, 46] on icon "Defense Surface" at bounding box center [10, 48] width 7 height 7
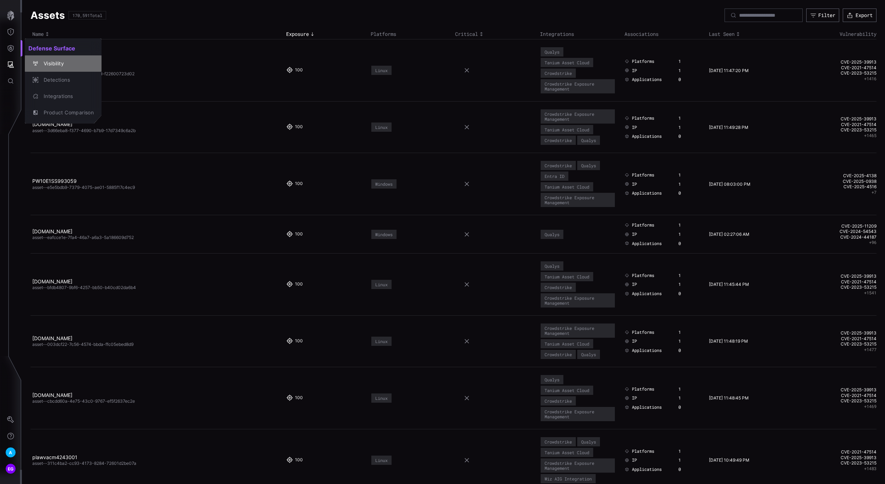
click at [60, 60] on div "Visibility" at bounding box center [67, 63] width 54 height 9
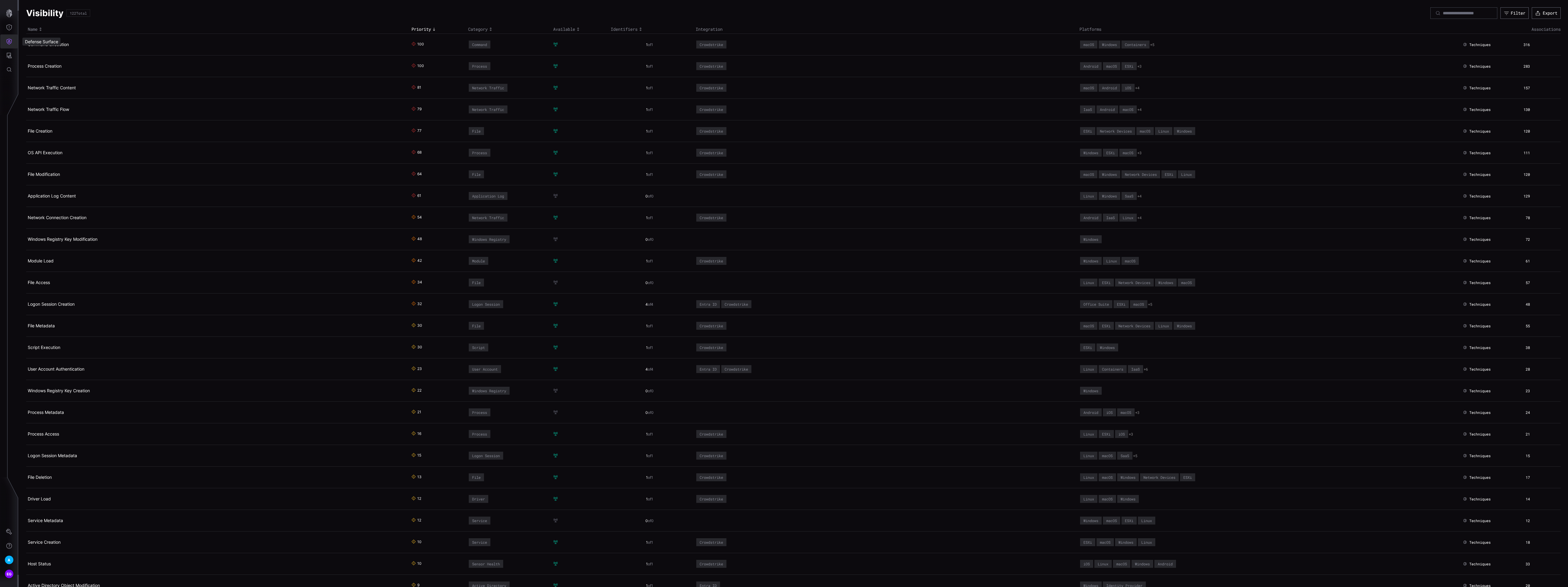
click at [8, 40] on icon "Defense Surface" at bounding box center [9, 41] width 6 height 6
click at [52, 67] on div "Detections" at bounding box center [57, 69] width 46 height 8
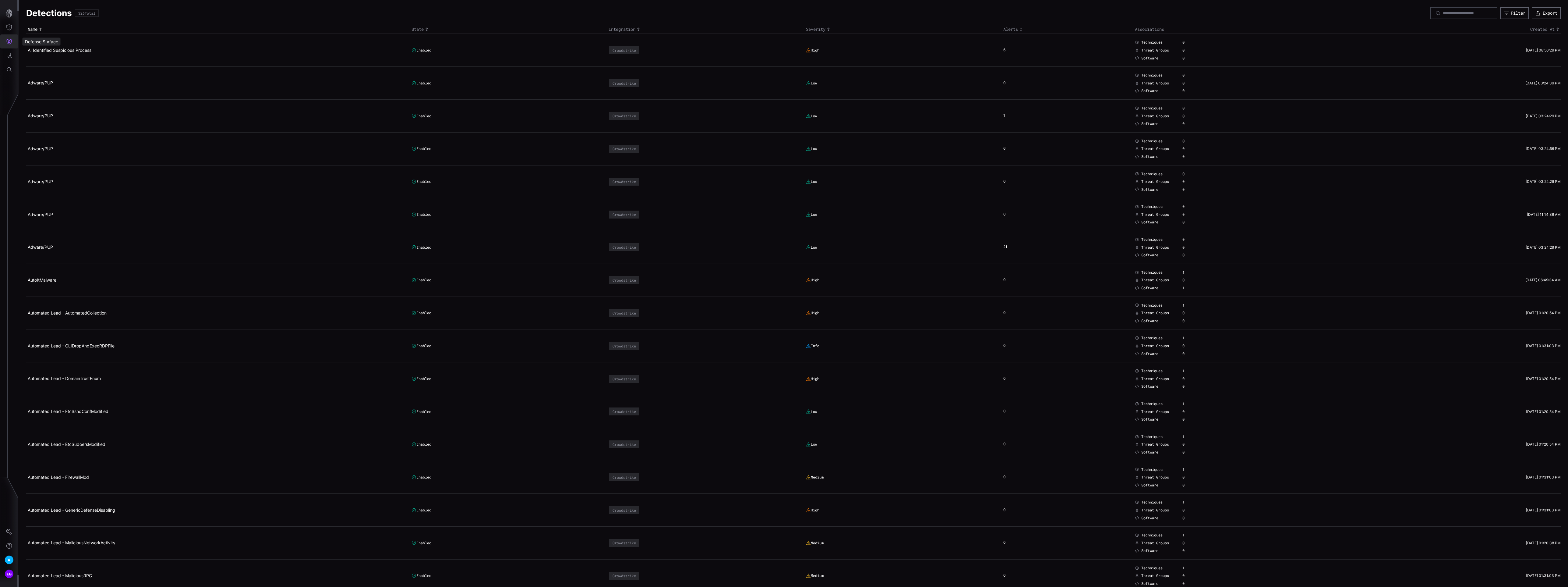
click at [9, 42] on icon "Defense Surface" at bounding box center [9, 41] width 6 height 6
click at [50, 98] on div "Product Comparison" at bounding box center [57, 96] width 46 height 8
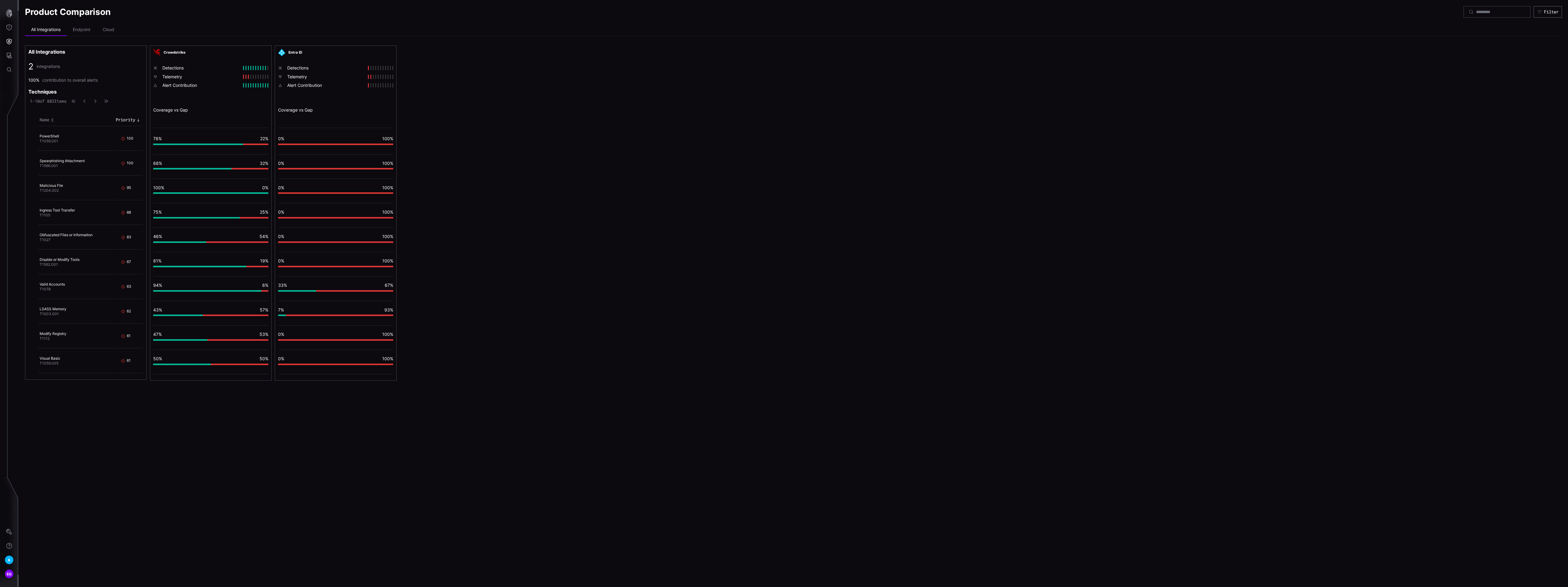
click at [499, 113] on div "All Integrations 2 integrations 100% contribution to overall alerts Techniques …" at bounding box center [793, 213] width 1537 height 336
click at [78, 29] on li "Endpoint" at bounding box center [81, 30] width 30 height 12
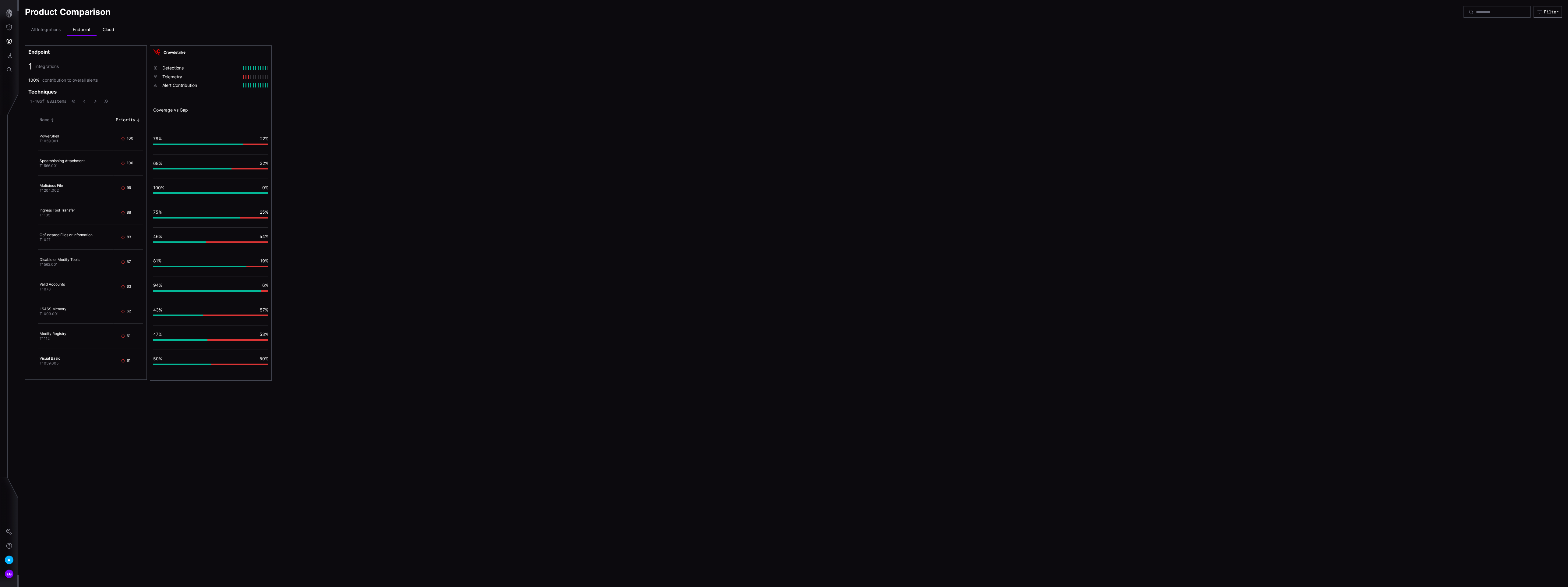
click at [110, 29] on li "Cloud" at bounding box center [109, 30] width 24 height 12
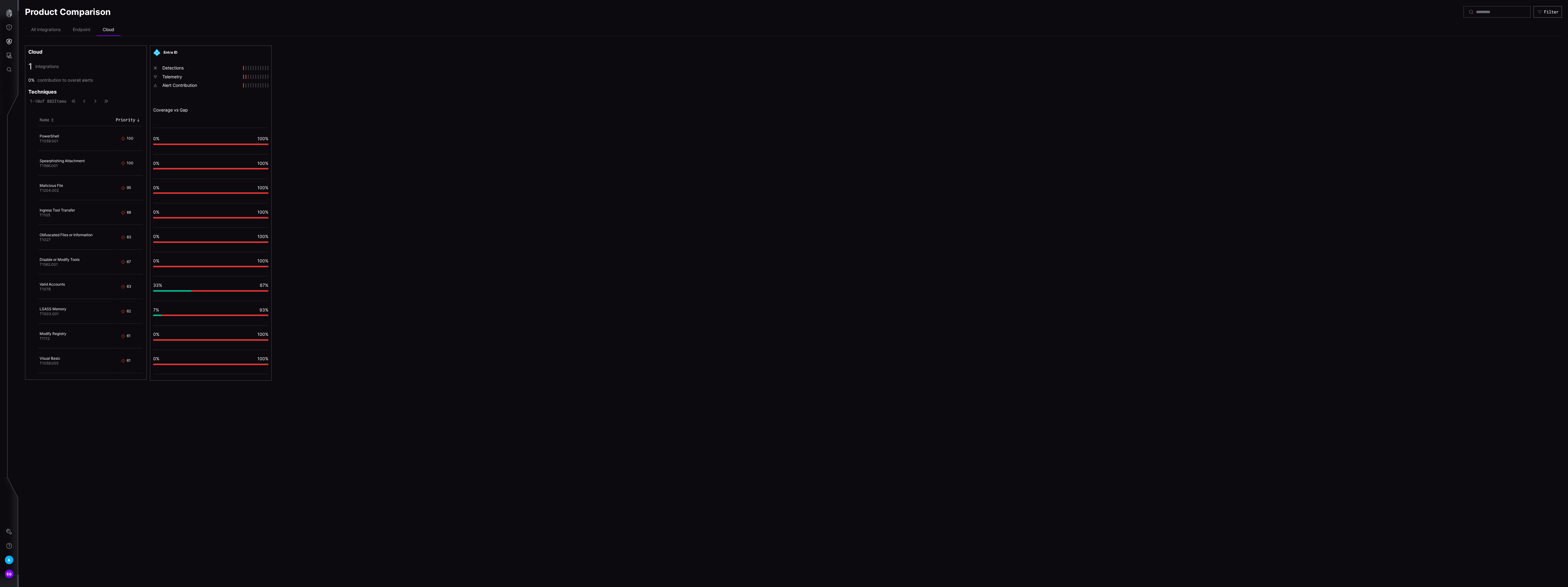
click at [166, 290] on div "vulnerable: 33" at bounding box center [172, 291] width 38 height 2
click at [154, 285] on span "33%" at bounding box center [158, 285] width 9 height 5
click at [75, 29] on li "Endpoint" at bounding box center [81, 30] width 30 height 12
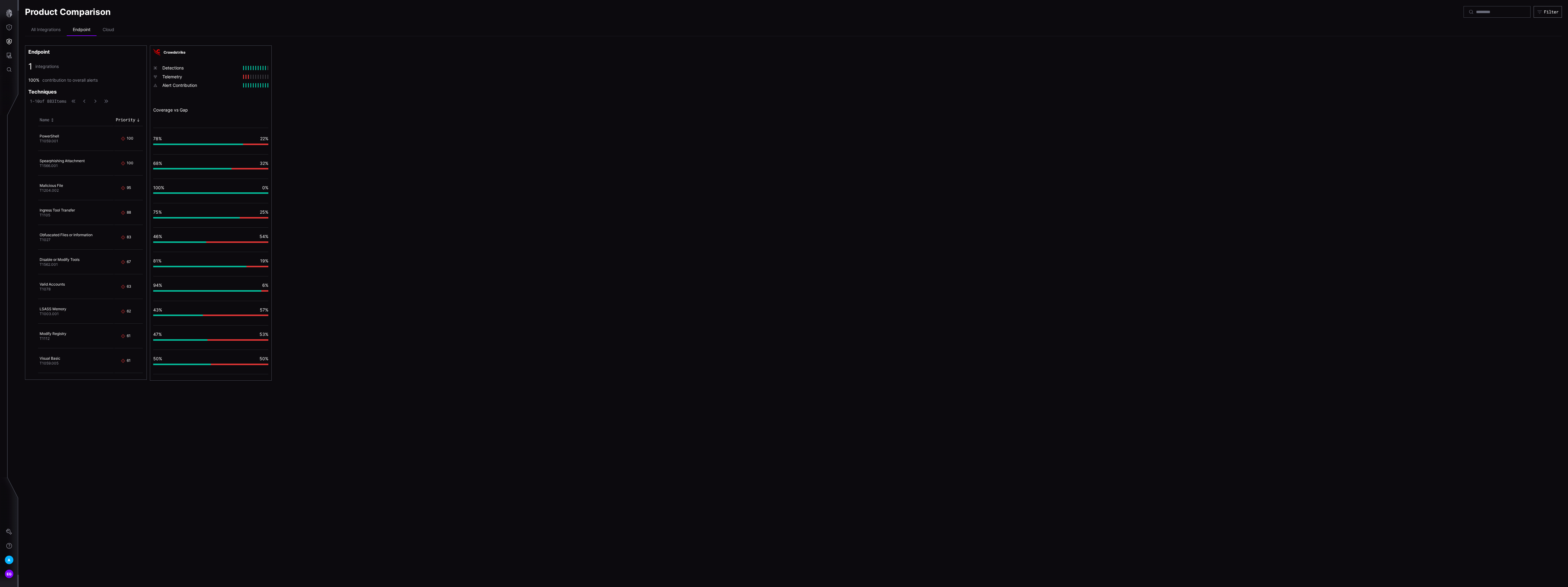
drag, startPoint x: 158, startPoint y: 343, endPoint x: 126, endPoint y: 288, distance: 63.6
click at [379, 44] on div "All Integrations Endpoint Cloud Endpoint 1 integrations 100% contribution to ov…" at bounding box center [793, 203] width 1537 height 357
click at [72, 233] on link "Obfuscated Files or Information" at bounding box center [66, 234] width 53 height 4
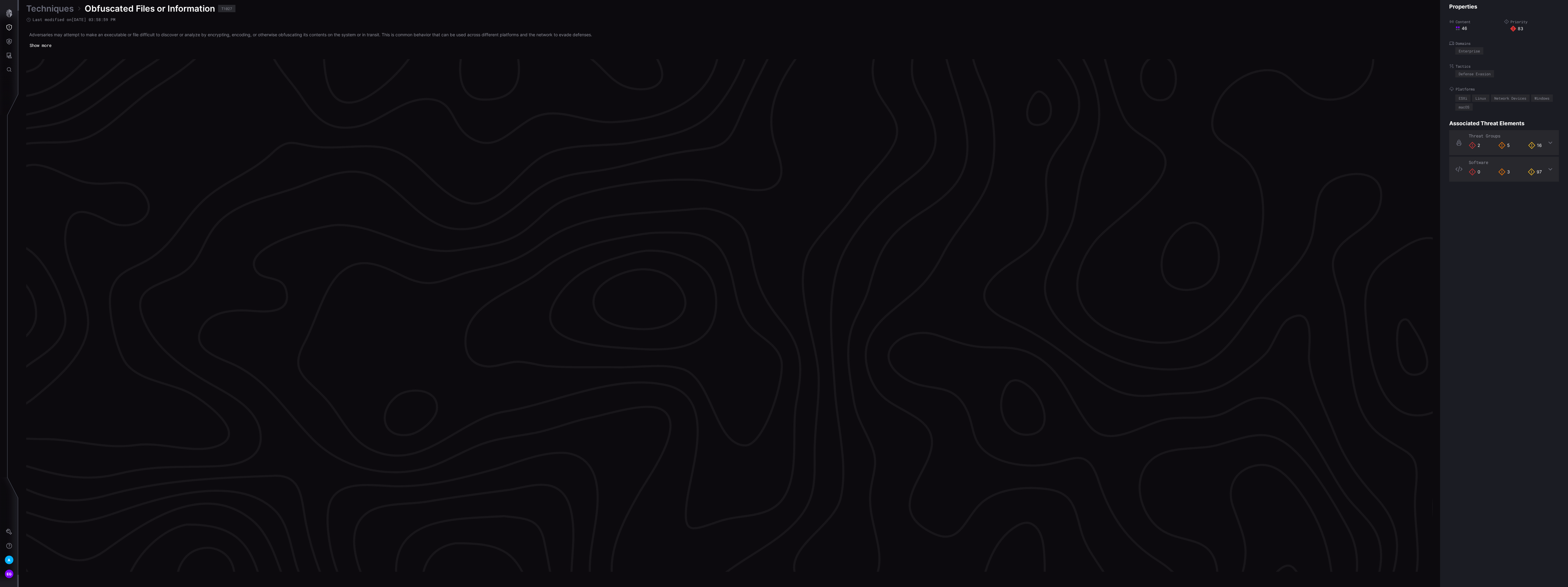
scroll to position [1116, 0]
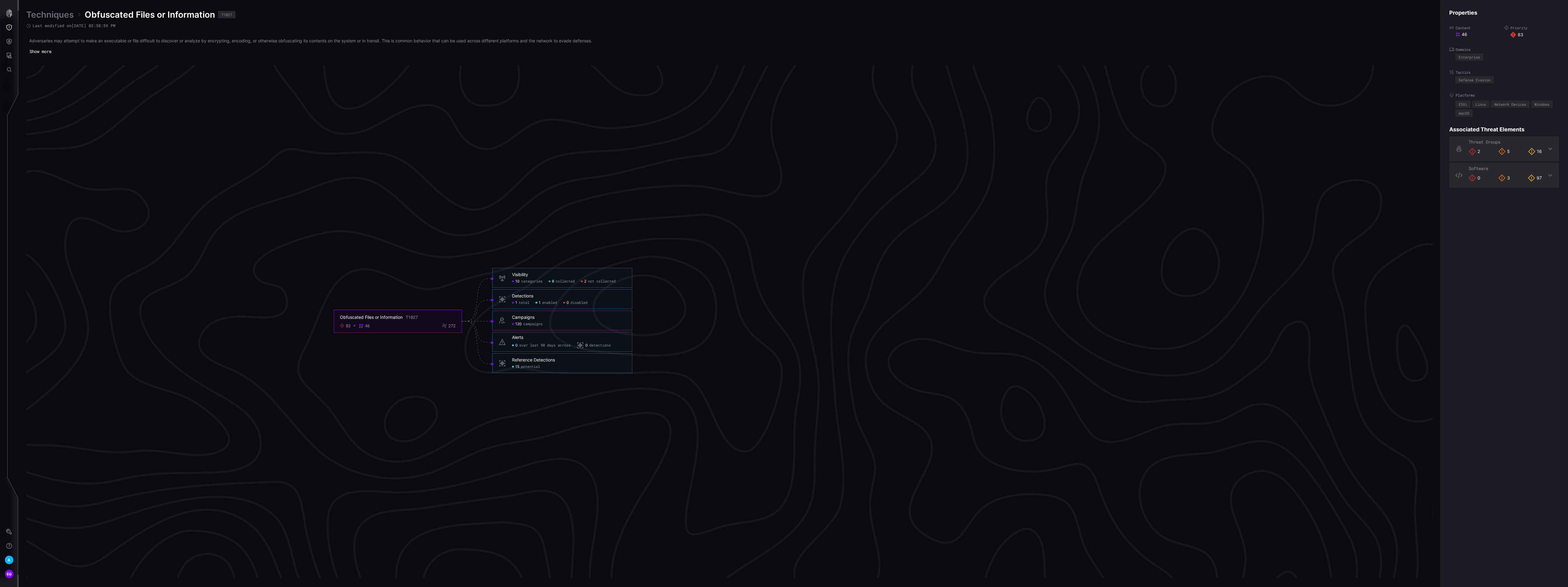
click at [595, 280] on span "not collected" at bounding box center [601, 281] width 27 height 5
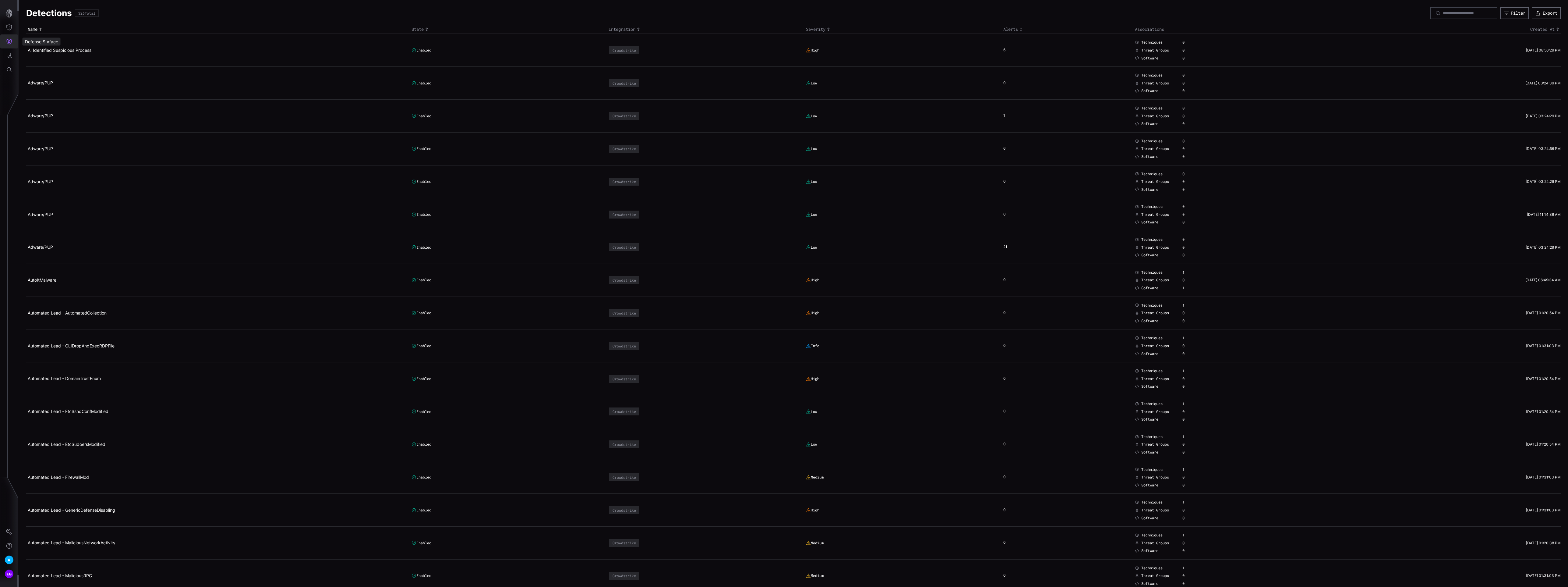
click at [8, 42] on icon "Defense Surface" at bounding box center [9, 41] width 6 height 6
click at [53, 52] on div "Visibility" at bounding box center [57, 54] width 46 height 8
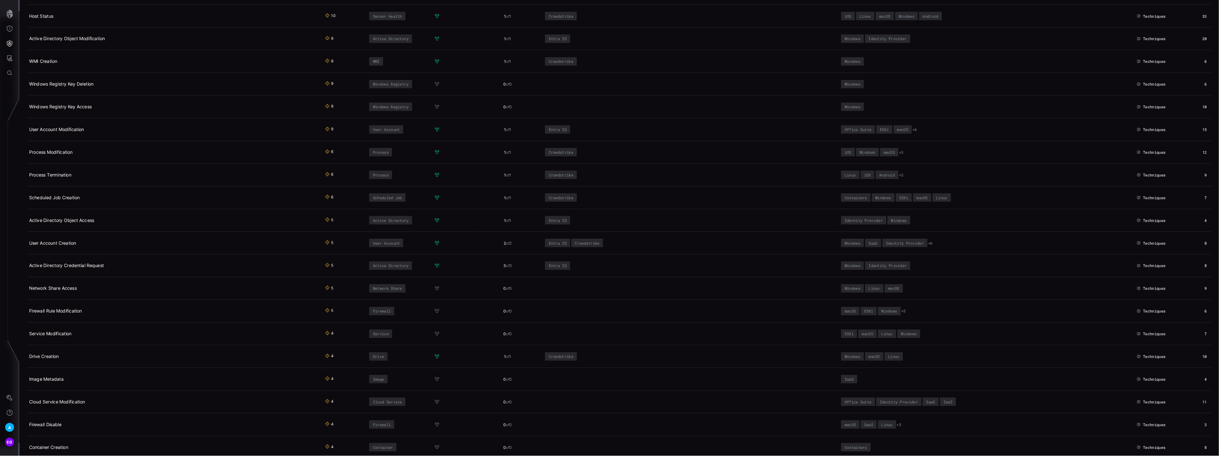
scroll to position [639, 0]
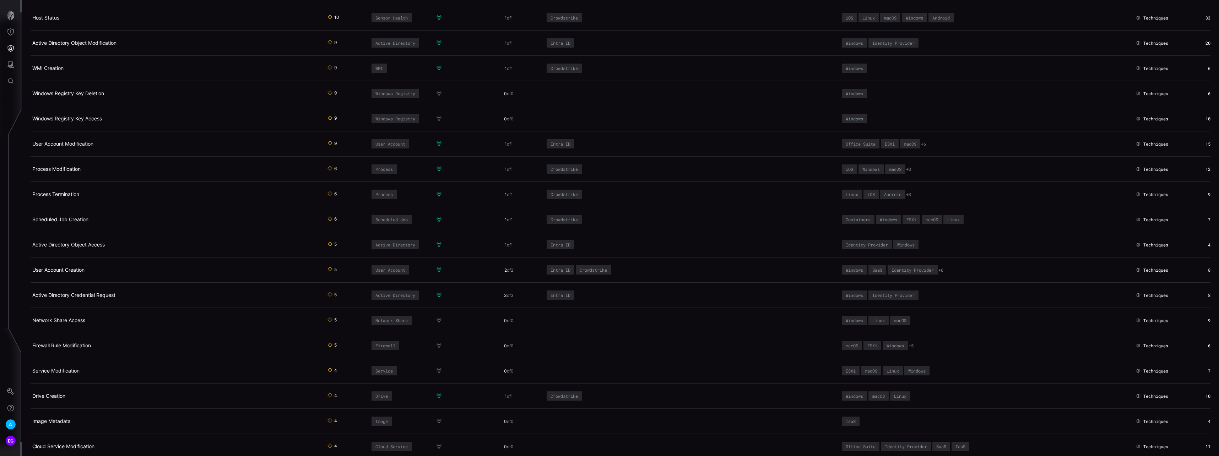
drag, startPoint x: 1828, startPoint y: 0, endPoint x: 982, endPoint y: 338, distance: 910.8
click at [885, 338] on td "macOS ESXi Windows + 5" at bounding box center [986, 345] width 295 height 25
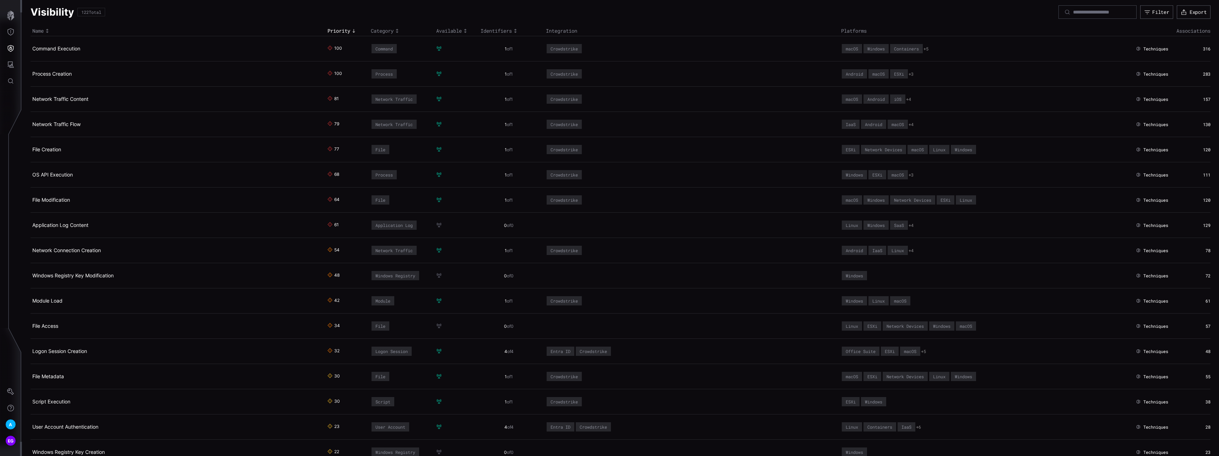
scroll to position [0, 0]
click at [13, 49] on icon "Defense Surface" at bounding box center [10, 48] width 7 height 7
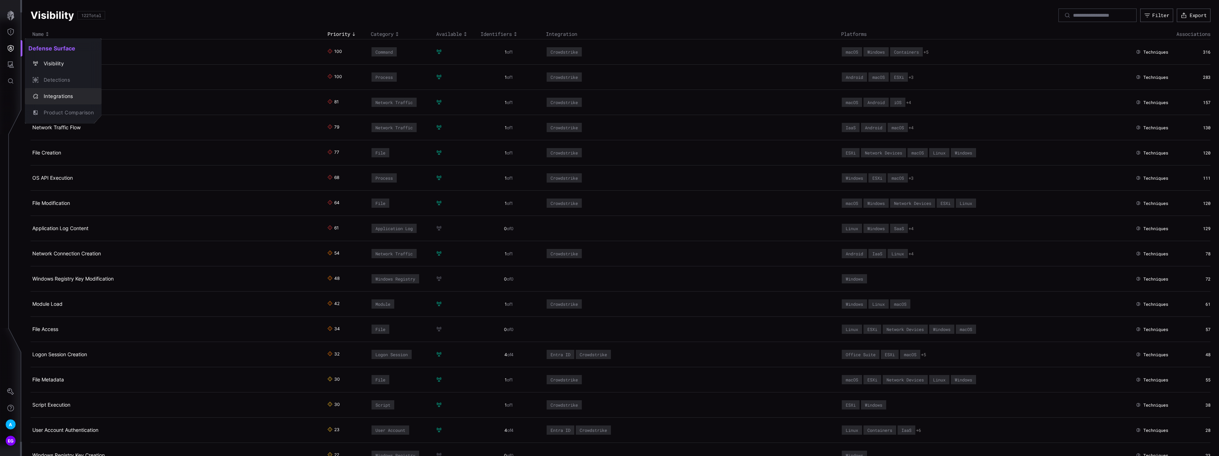
click at [70, 92] on div "Integrations" at bounding box center [67, 96] width 54 height 9
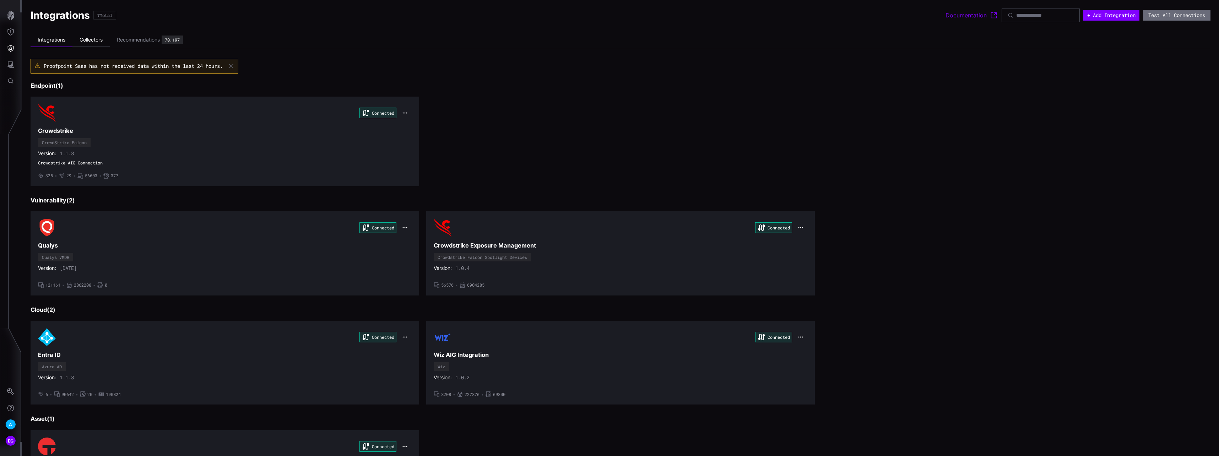
click at [92, 39] on li "Collectors" at bounding box center [90, 40] width 37 height 14
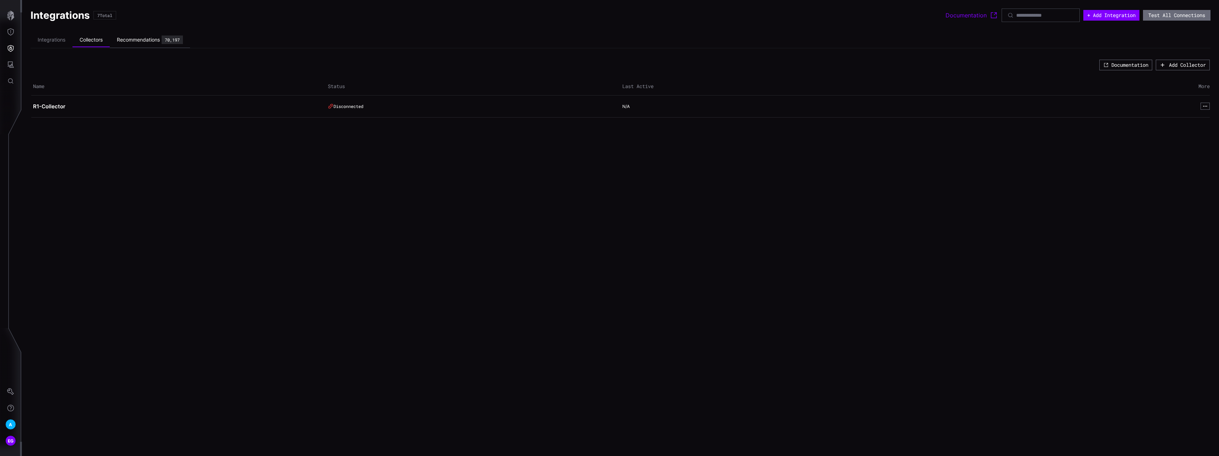
click at [132, 37] on div "Recommendations" at bounding box center [138, 40] width 43 height 6
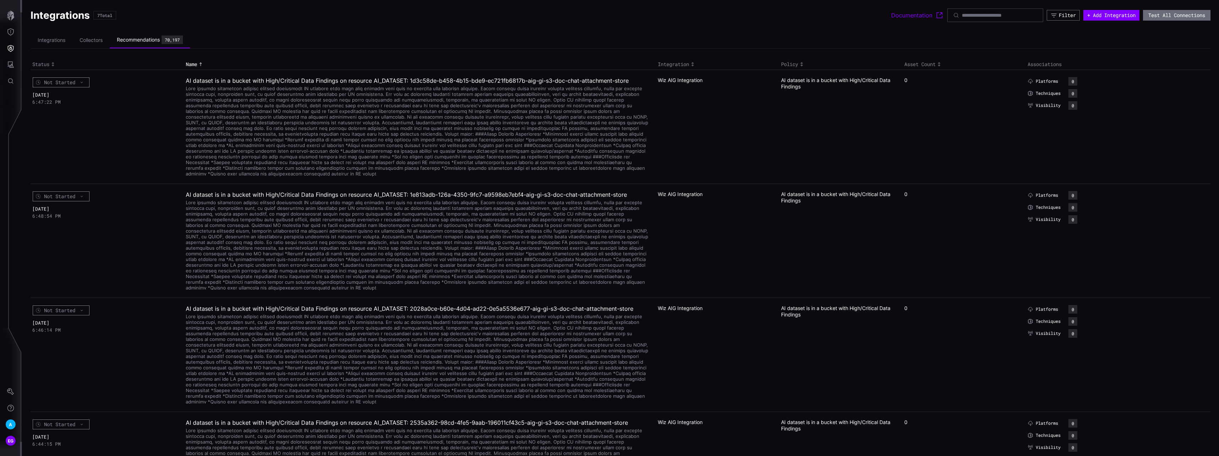
click at [885, 64] on icon "Toggle sort direction" at bounding box center [939, 64] width 6 height 6
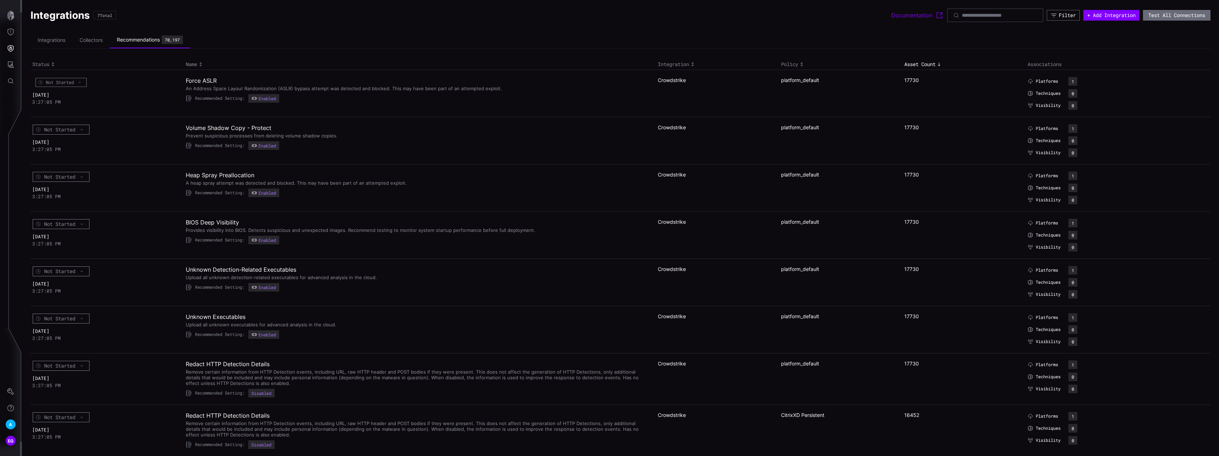
click at [81, 82] on icon "button" at bounding box center [79, 82] width 2 height 5
click at [143, 79] on td "Not Started [DATE] 3:27:05 PM" at bounding box center [107, 93] width 153 height 47
click at [10, 62] on icon "Attack Surface" at bounding box center [11, 64] width 6 height 6
click at [58, 82] on div "Vulnerabilities" at bounding box center [59, 80] width 38 height 9
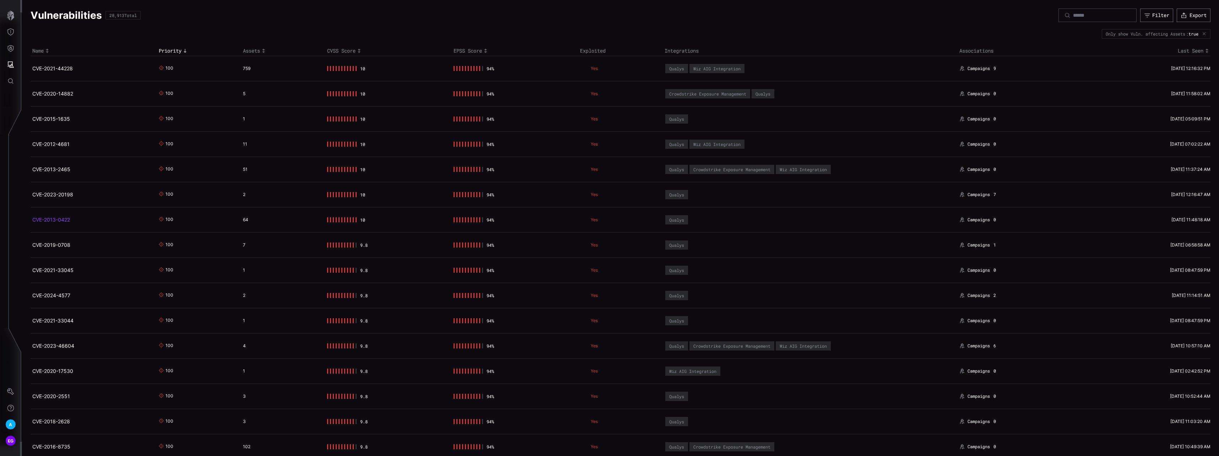
click at [49, 220] on link "CVE-2013-0422" at bounding box center [51, 220] width 38 height 6
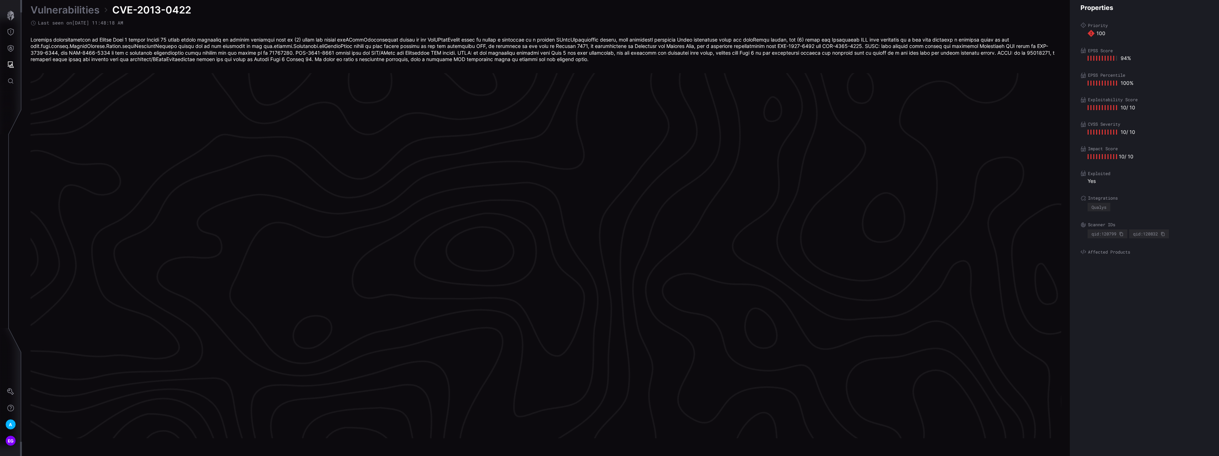
scroll to position [1418, 20]
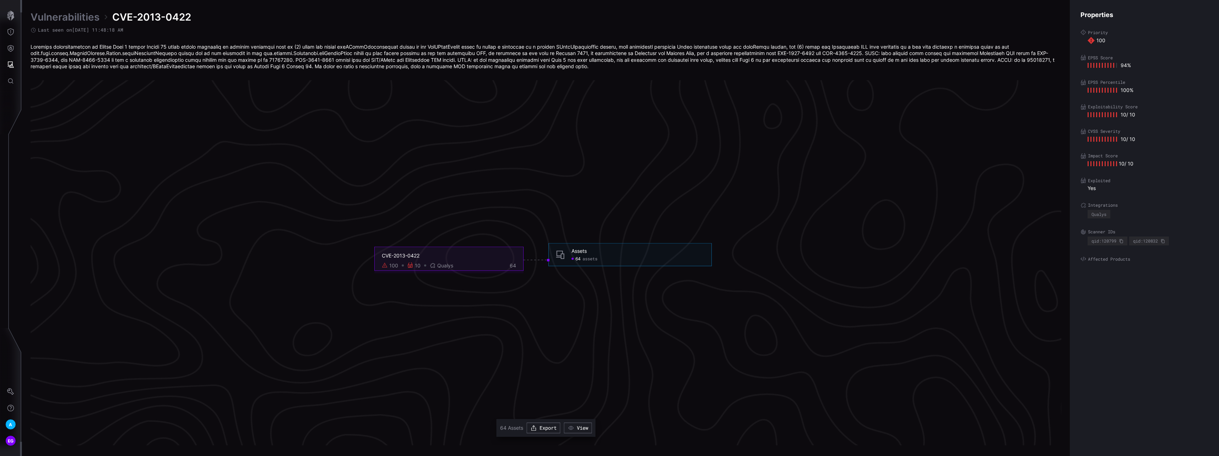
click at [584, 259] on span "assets" at bounding box center [589, 259] width 15 height 6
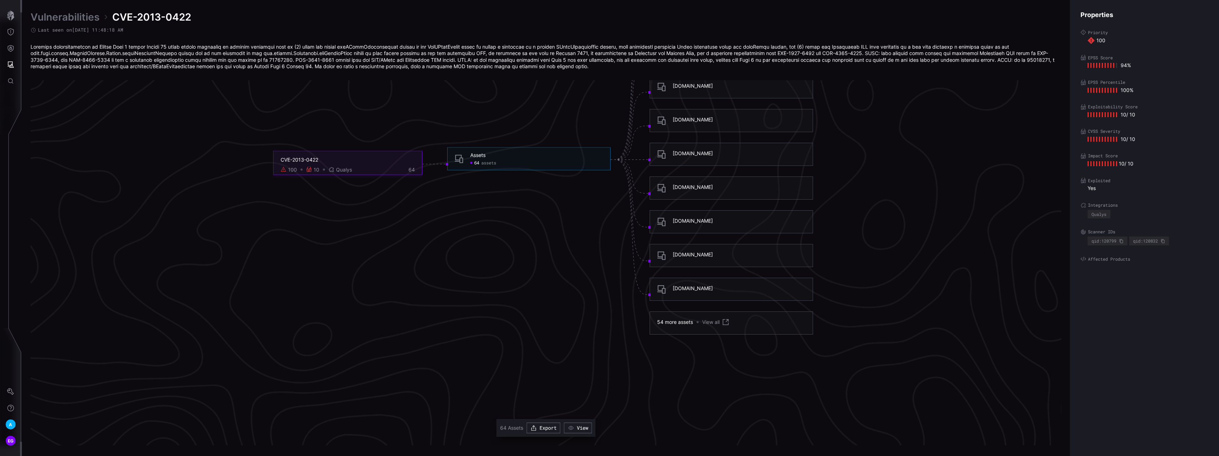
scroll to position [1596, 20]
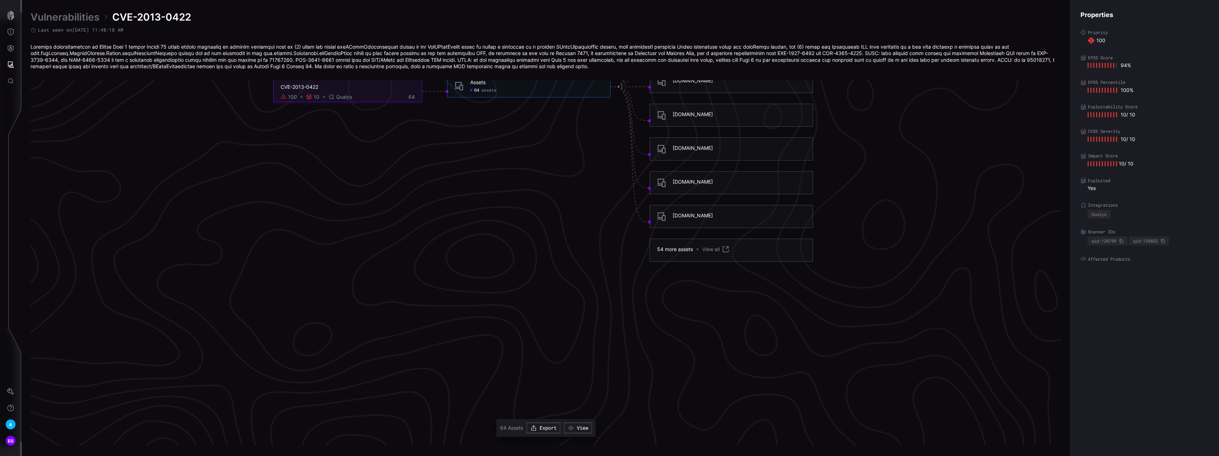
click at [712, 247] on link "View all" at bounding box center [716, 249] width 28 height 9
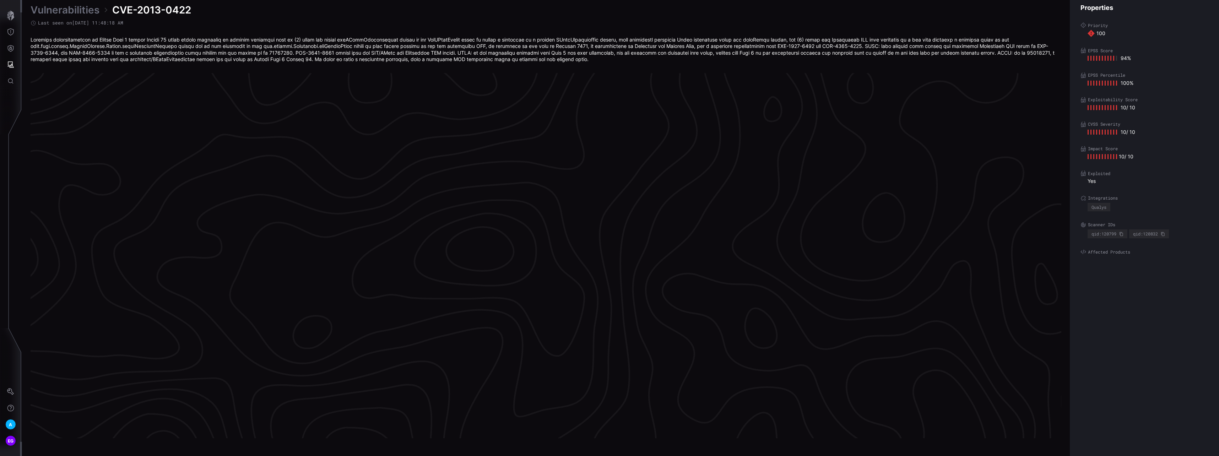
scroll to position [1418, 20]
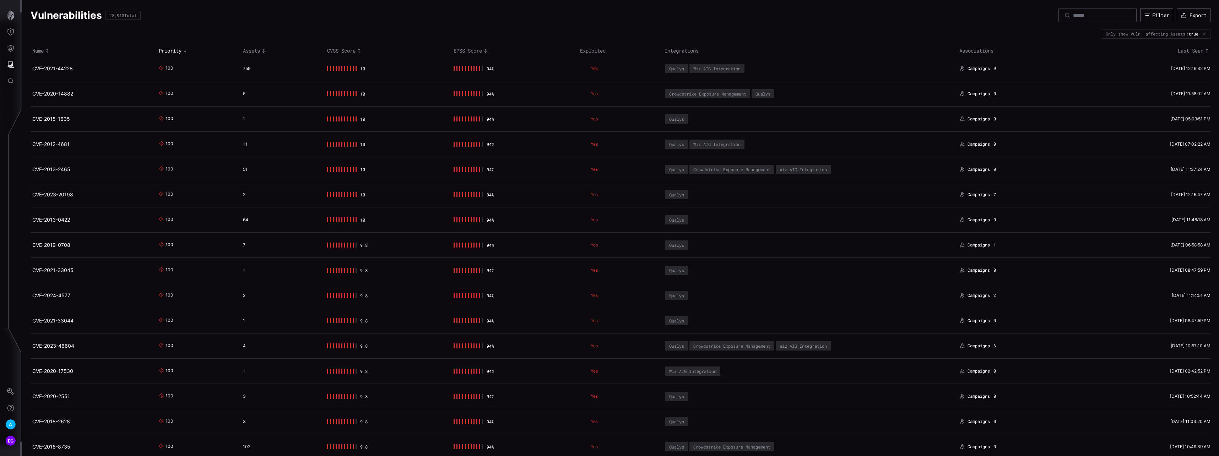
click at [10, 50] on icon "Defense Surface" at bounding box center [10, 48] width 7 height 7
drag, startPoint x: 48, startPoint y: 62, endPoint x: 454, endPoint y: 108, distance: 408.9
click at [48, 62] on div "Visibility" at bounding box center [67, 63] width 54 height 9
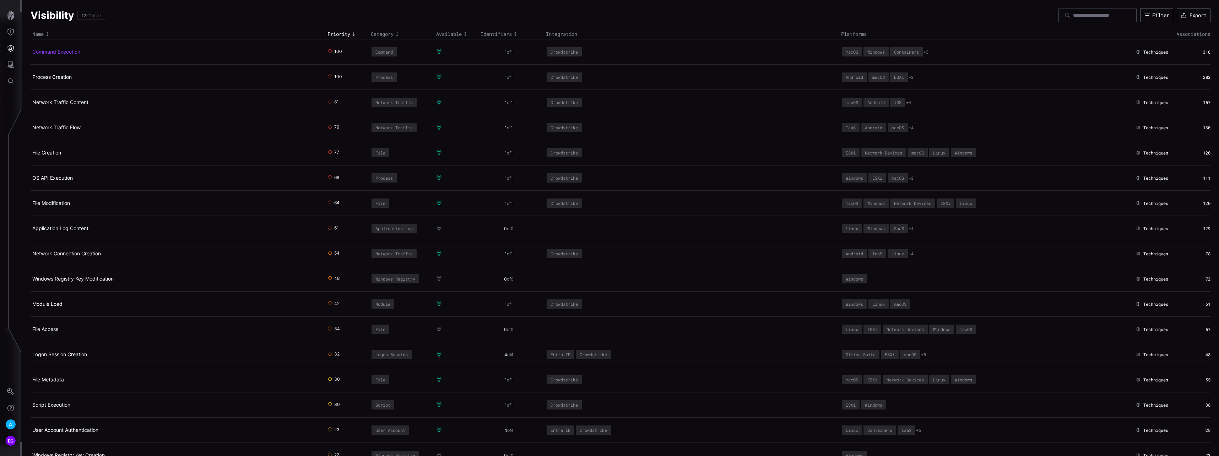
click at [44, 49] on link "Command Execution" at bounding box center [56, 52] width 48 height 6
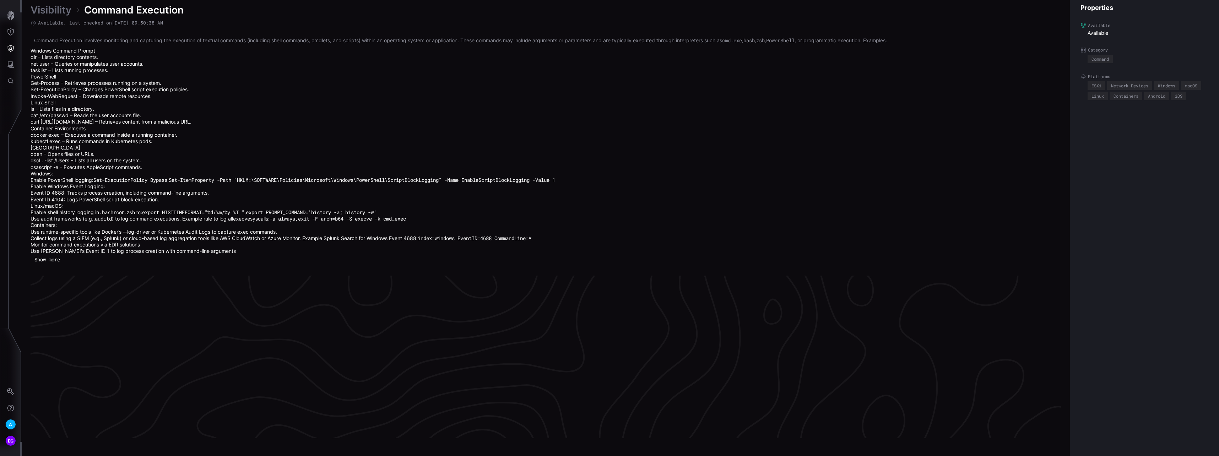
scroll to position [1520, 20]
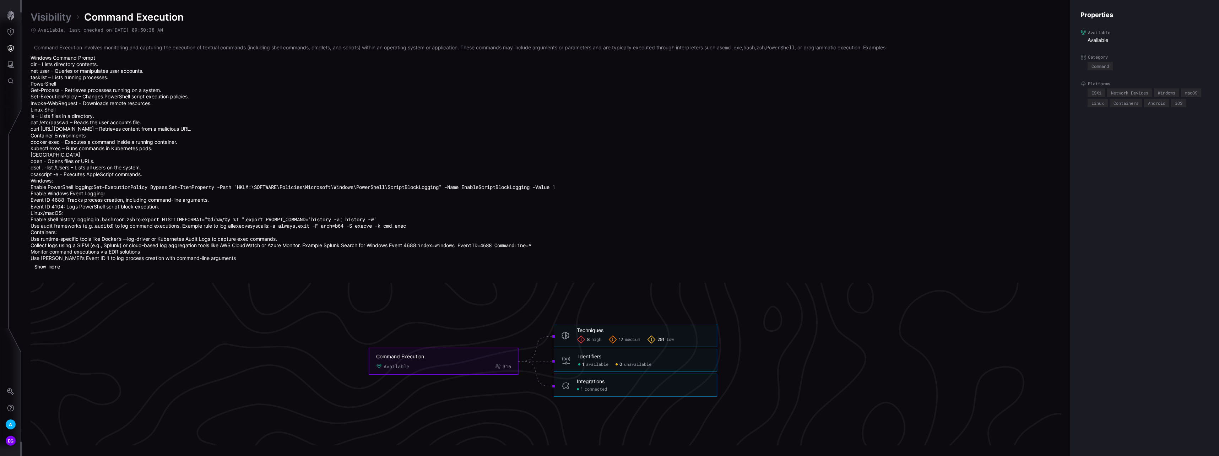
click at [662, 339] on span "291" at bounding box center [660, 340] width 7 height 6
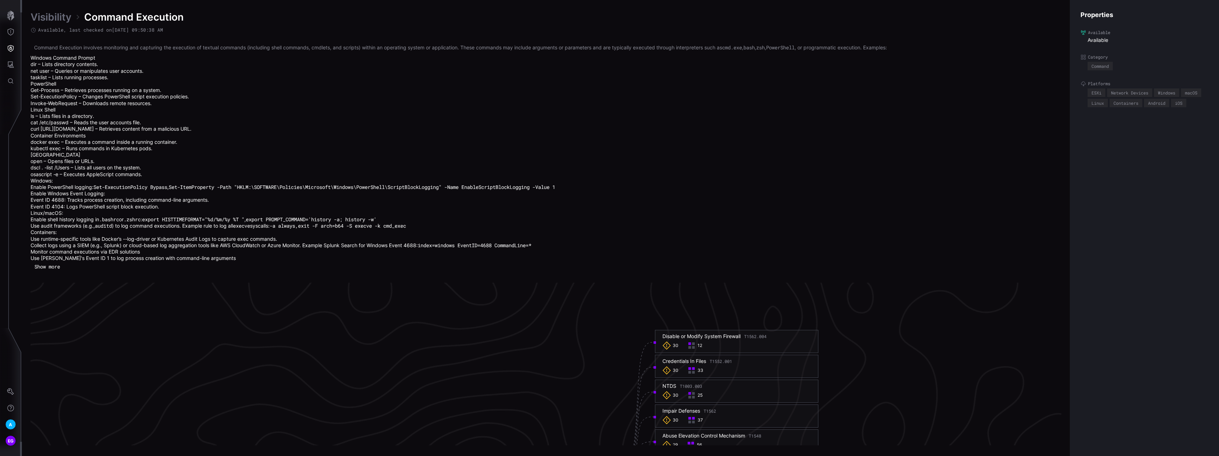
scroll to position [1378, 20]
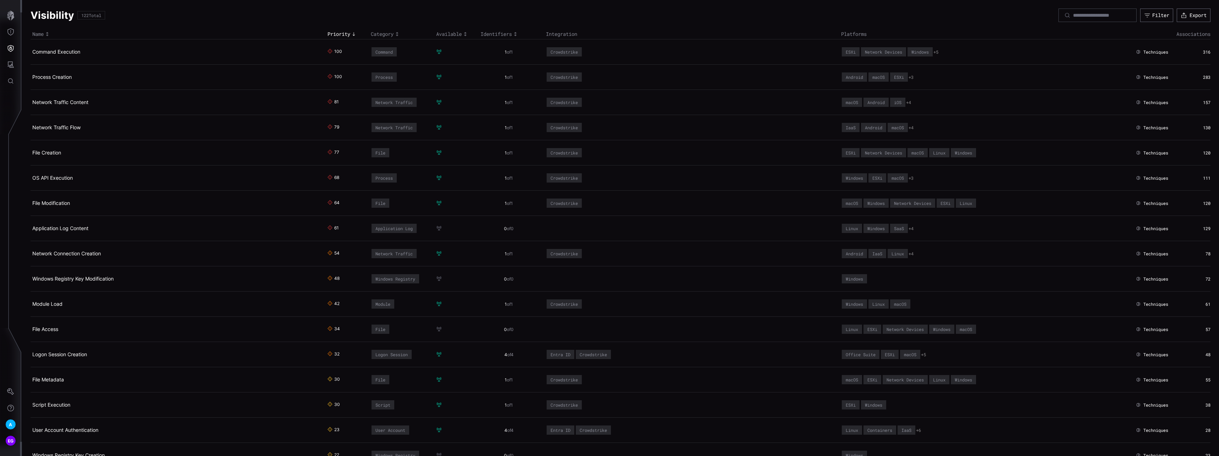
click at [154, 14] on div "Visibility 122 Total Filter Export" at bounding box center [621, 15] width 1180 height 13
click at [11, 31] on icon "Threat Exposure" at bounding box center [10, 31] width 7 height 7
click at [54, 81] on div "Software" at bounding box center [60, 80] width 40 height 9
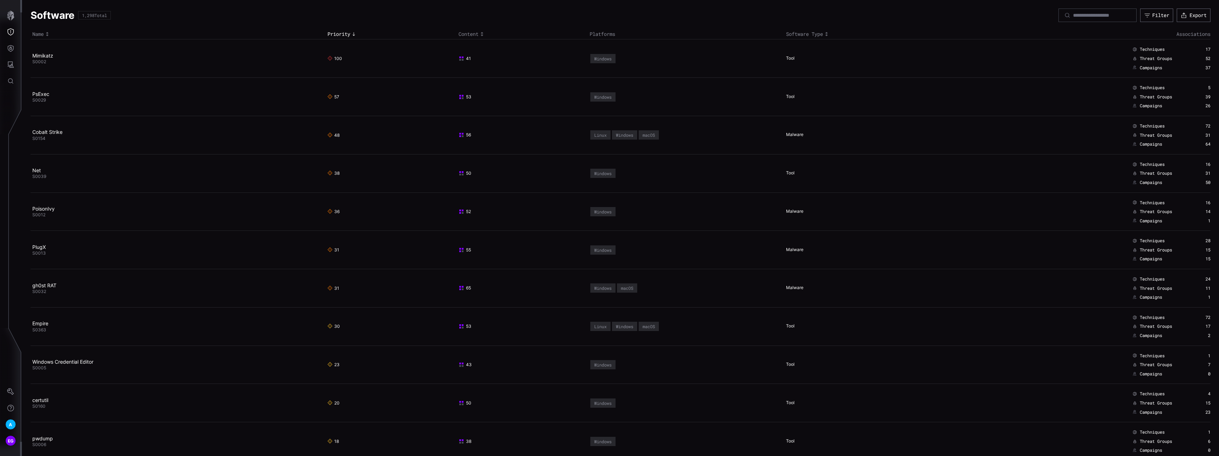
click at [445, 9] on div "Software 1,298 Total Filter Export" at bounding box center [621, 15] width 1180 height 13
click at [8, 28] on icon "Threat Exposure" at bounding box center [10, 31] width 7 height 7
click at [64, 98] on div "Threat Groups" at bounding box center [60, 96] width 40 height 9
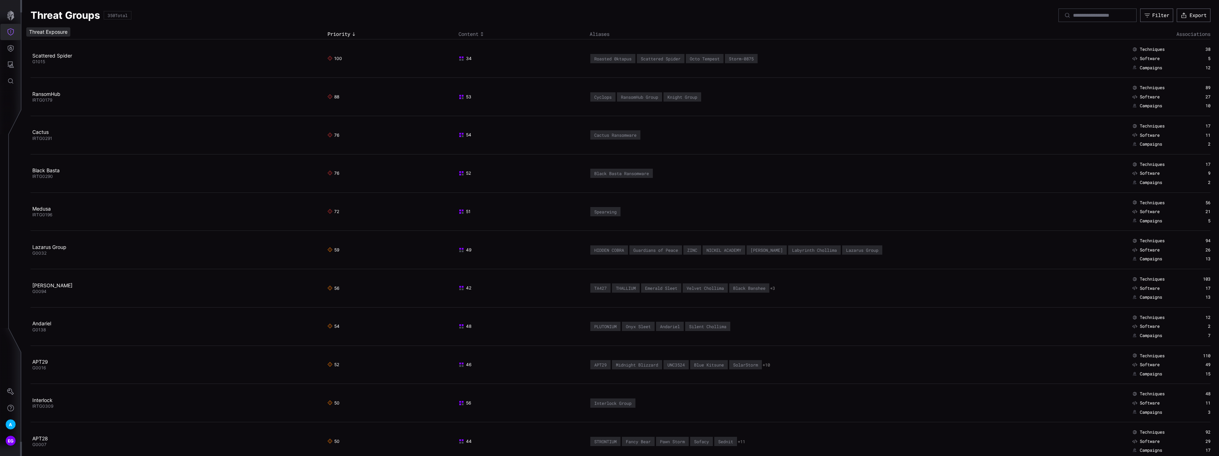
click at [11, 30] on icon "Threat Exposure" at bounding box center [10, 31] width 7 height 7
click at [55, 110] on div "ATT&CK Matrix" at bounding box center [60, 112] width 40 height 9
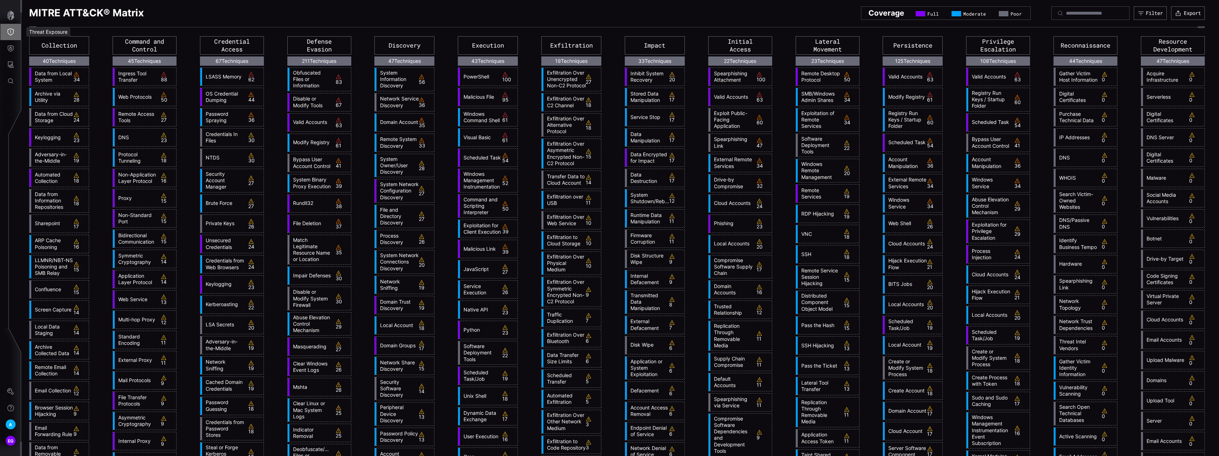
click at [6, 32] on button "Threat Exposure" at bounding box center [10, 32] width 21 height 16
click at [56, 130] on div "Threat Profile" at bounding box center [60, 129] width 40 height 9
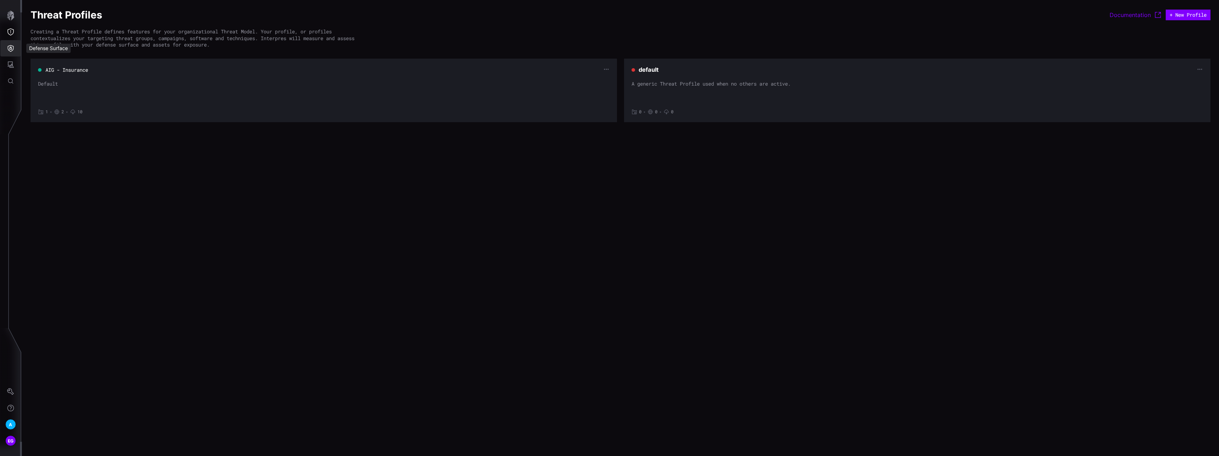
click at [9, 46] on icon "Defense Surface" at bounding box center [10, 48] width 7 height 7
click at [52, 75] on button "Detections" at bounding box center [63, 80] width 77 height 16
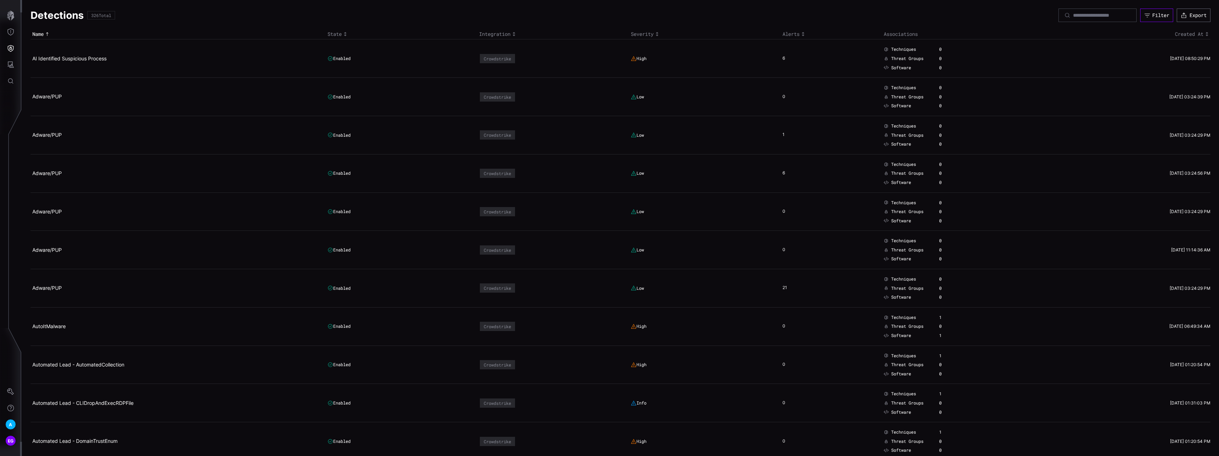
click at [885, 10] on button "Filter" at bounding box center [1156, 15] width 33 height 13
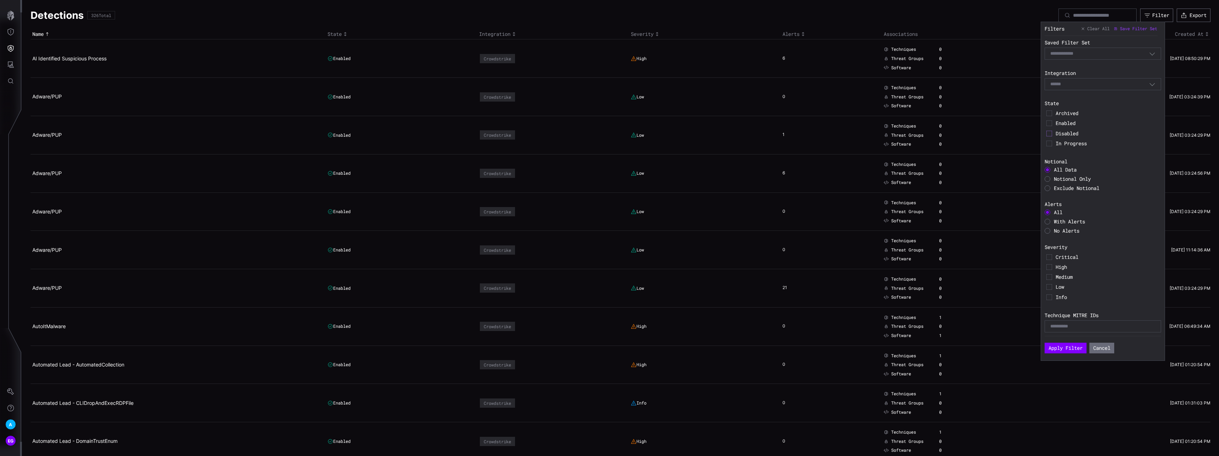
click at [885, 133] on icon at bounding box center [1049, 134] width 6 height 6
click at [885, 349] on button "Apply Filter" at bounding box center [1065, 348] width 42 height 11
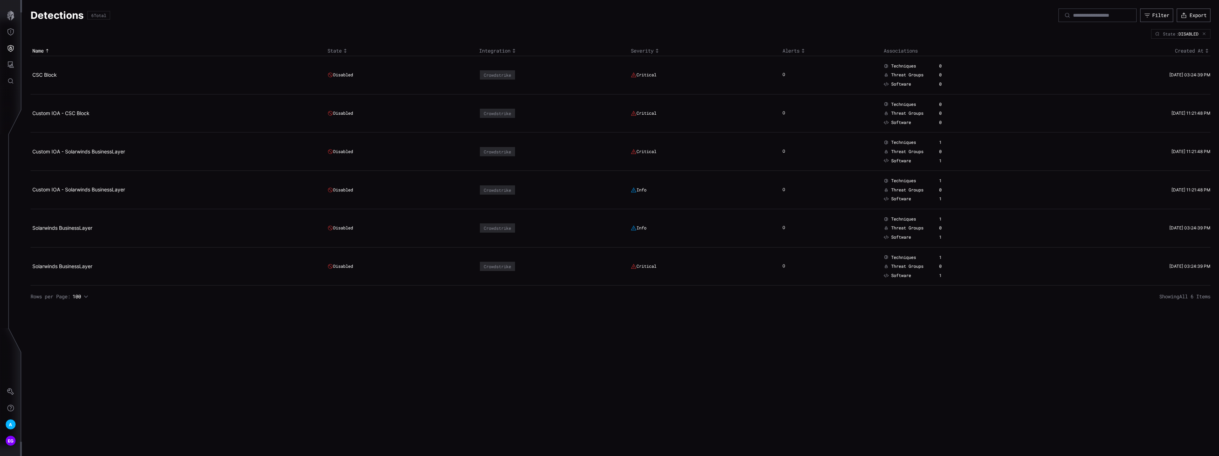
click at [885, 31] on div "State : DISABLED" at bounding box center [1180, 33] width 59 height 9
click at [885, 32] on icon "button" at bounding box center [1204, 34] width 4 height 4
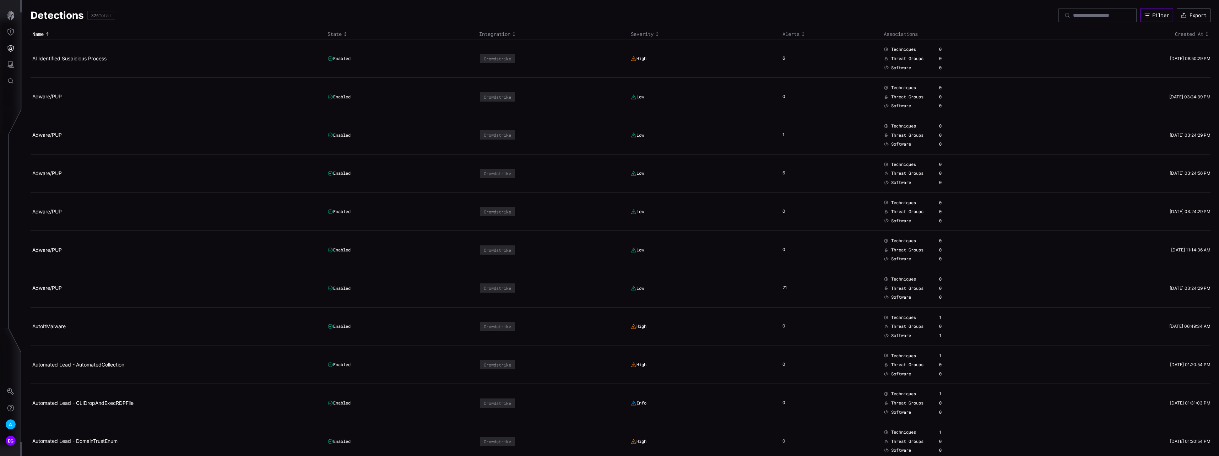
click at [885, 10] on button "Filter" at bounding box center [1156, 15] width 33 height 13
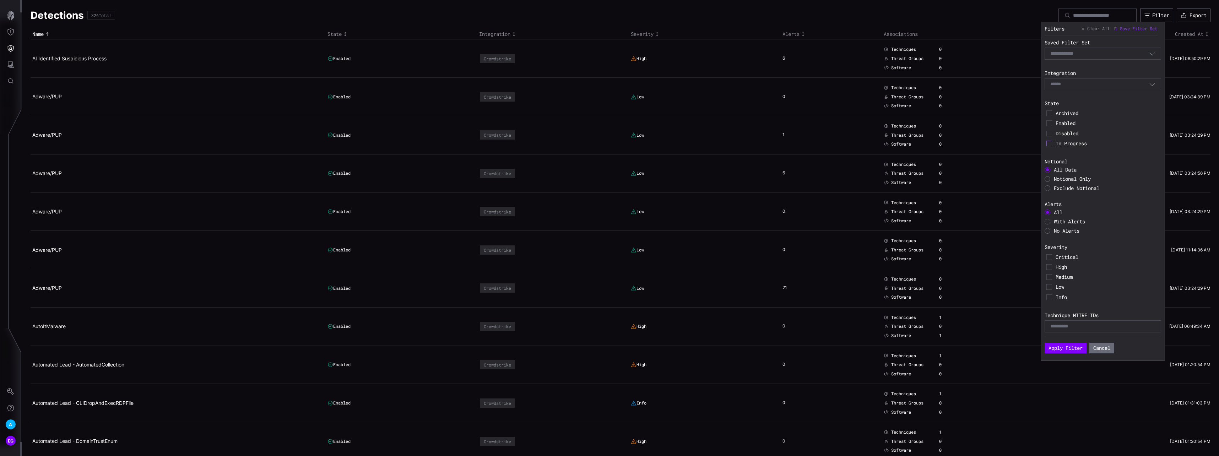
click at [885, 143] on icon at bounding box center [1049, 144] width 6 height 6
click at [885, 346] on button "Apply Filter" at bounding box center [1065, 348] width 42 height 11
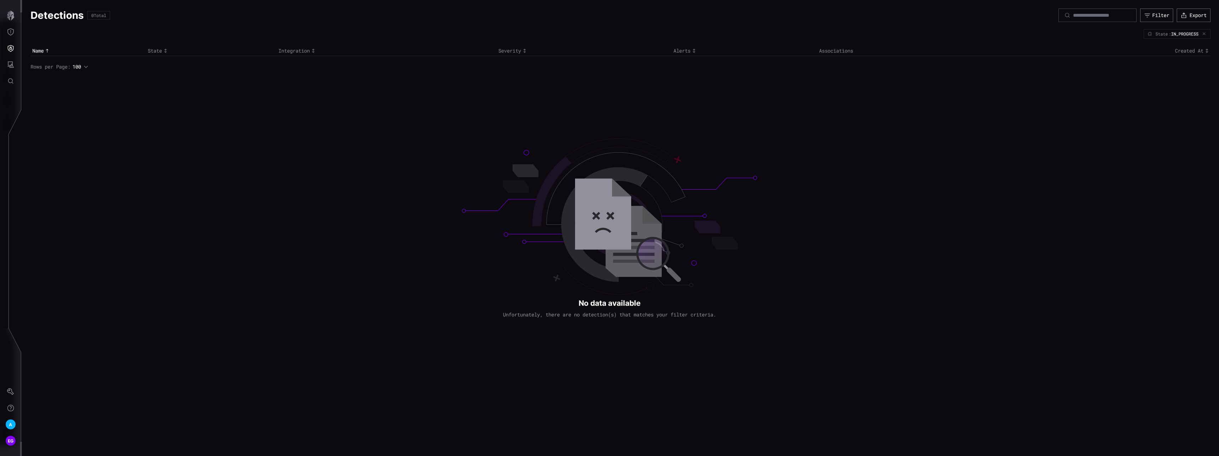
click at [885, 35] on icon "button" at bounding box center [1204, 34] width 4 height 4
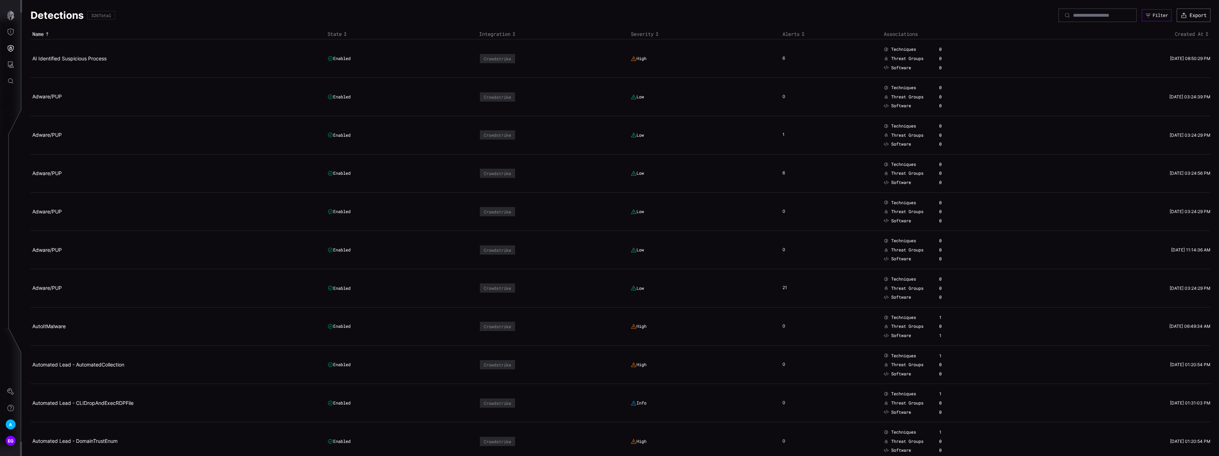
click at [885, 17] on div "Filter" at bounding box center [1159, 15] width 15 height 6
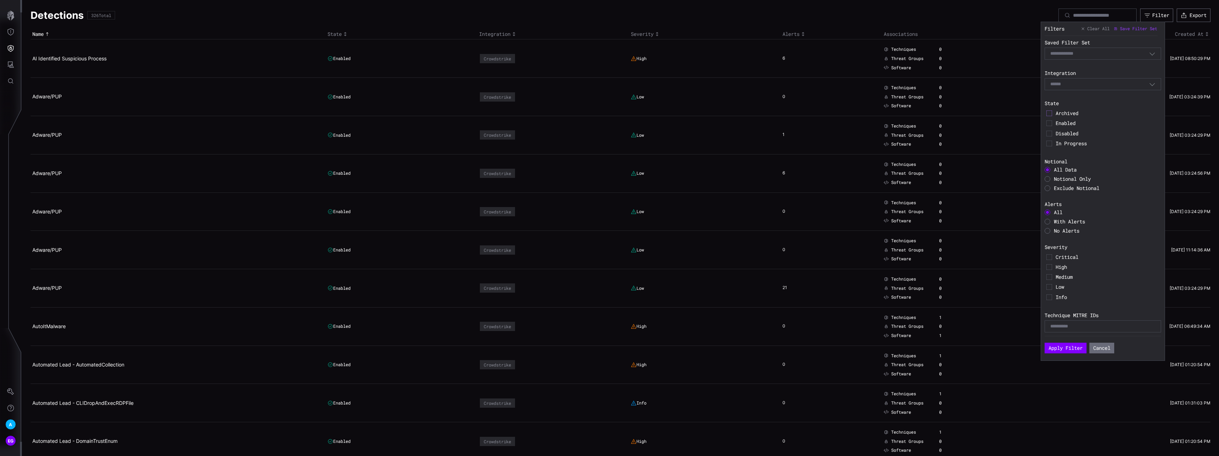
click at [885, 111] on icon at bounding box center [1049, 113] width 6 height 6
click at [885, 348] on button "Apply Filter" at bounding box center [1065, 348] width 42 height 11
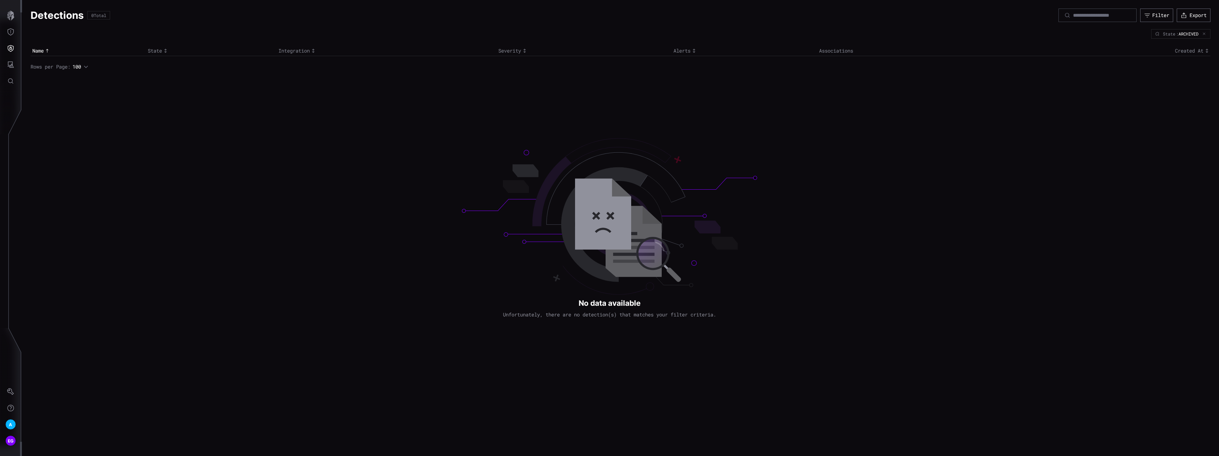
click at [885, 33] on icon "button" at bounding box center [1204, 34] width 4 height 4
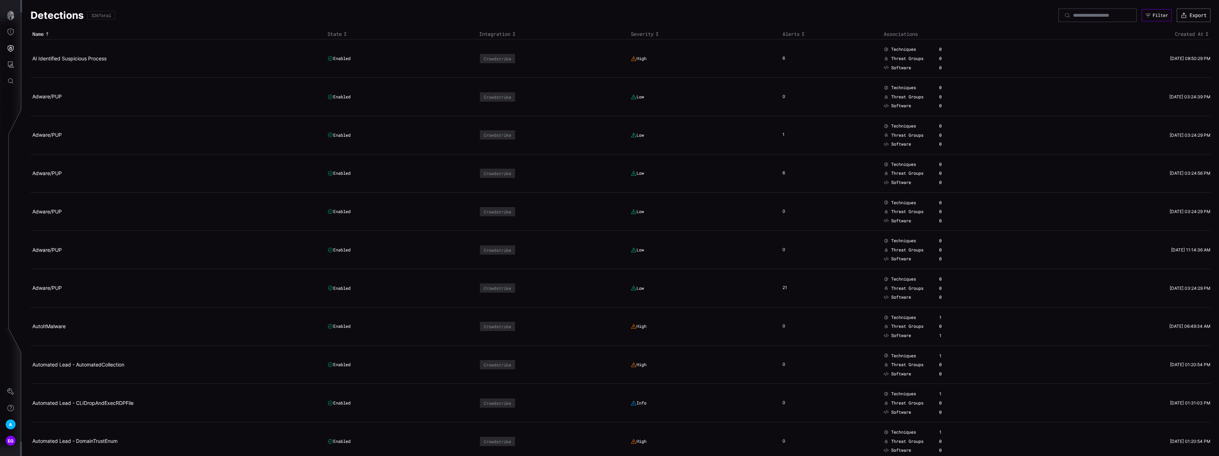
click at [885, 13] on div "Filter" at bounding box center [1159, 15] width 15 height 6
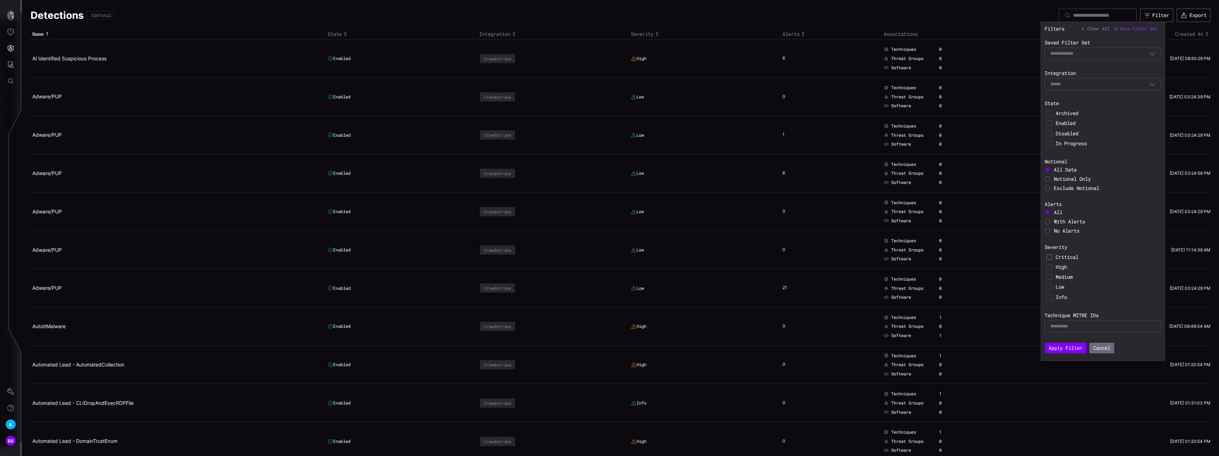
click at [885, 256] on icon at bounding box center [1048, 256] width 5 height 5
click at [885, 348] on button "Apply Filter" at bounding box center [1065, 348] width 40 height 10
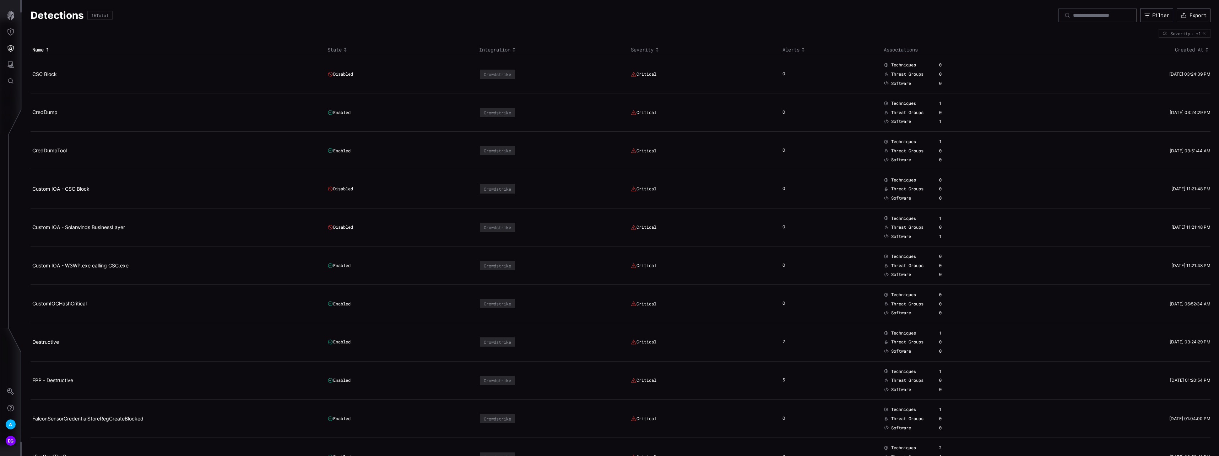
click at [315, 34] on div "Detections 16 Total Filter Export Severity : +1 Name State Integration Severity…" at bounding box center [620, 345] width 1197 height 690
